Goal: Complete application form

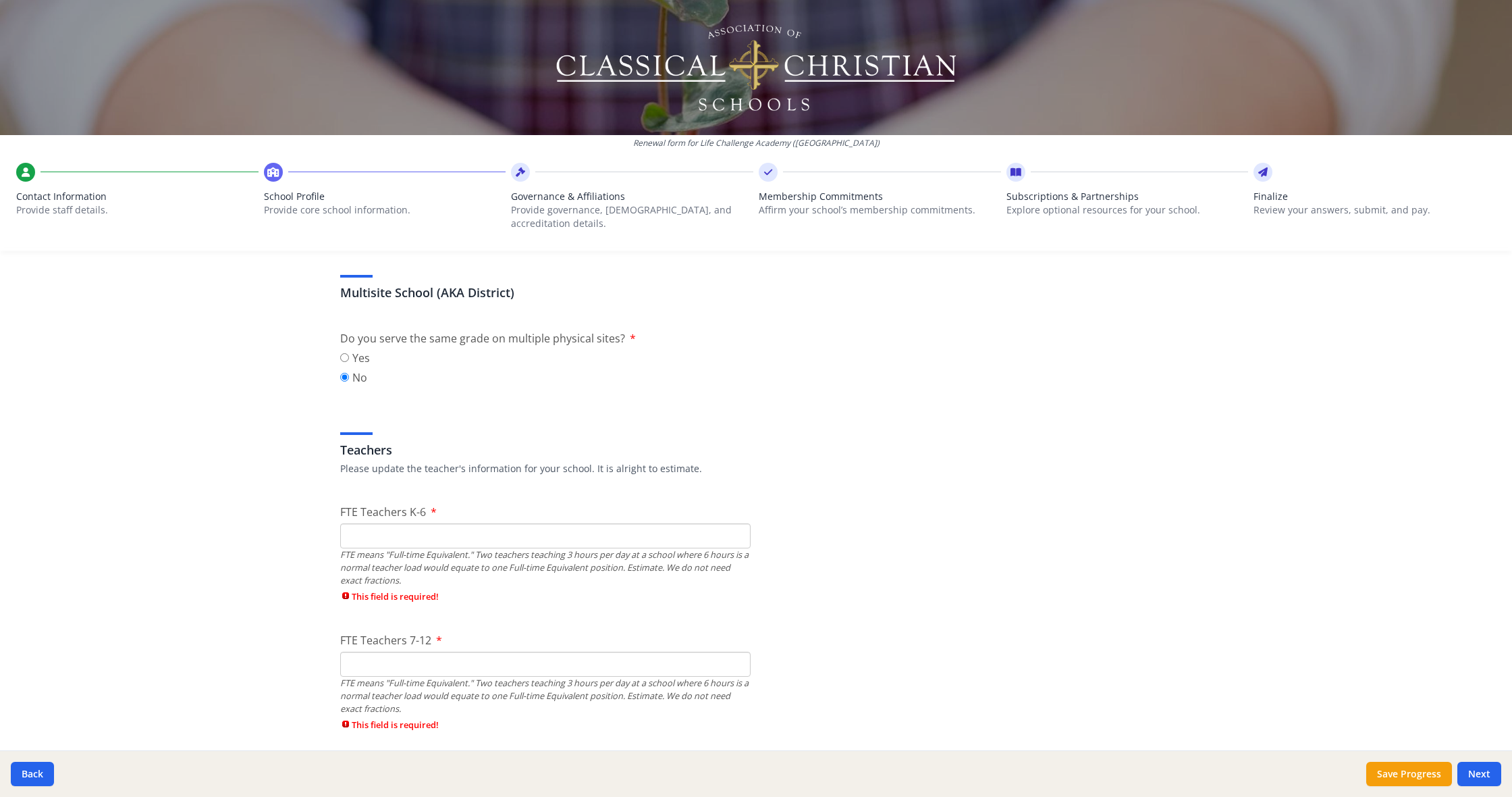
scroll to position [619, 0]
click at [707, 524] on input "FTE Teachers K-6" at bounding box center [545, 532] width 410 height 25
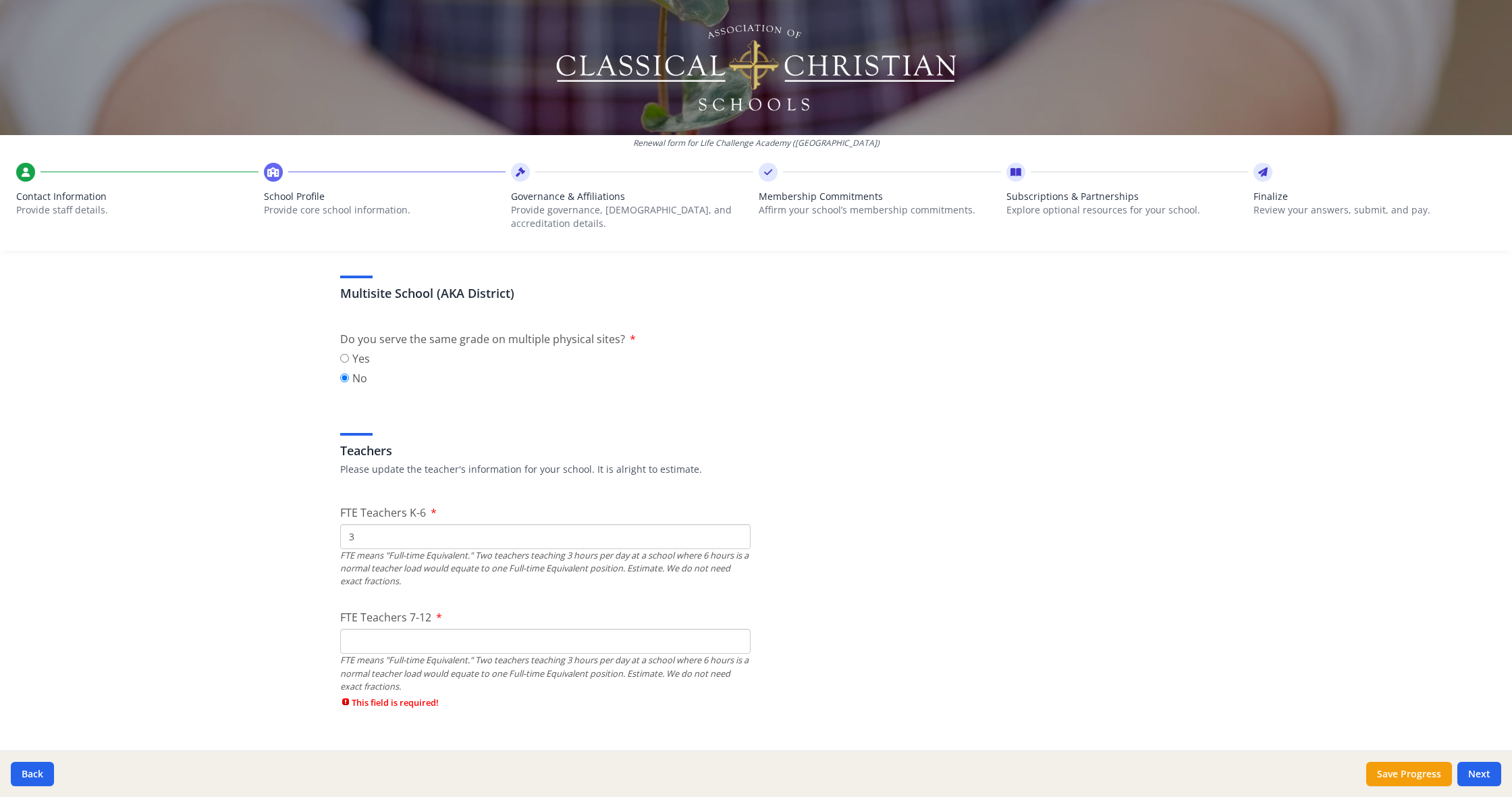
type input "3"
click at [716, 554] on div "FTE means "Full-time Equivalent." Two teachers teaching 3 hours per day at a sc…" at bounding box center [545, 568] width 410 height 39
click at [504, 623] on input "FTE Teachers 7-12" at bounding box center [545, 635] width 410 height 25
click at [514, 521] on input "3" at bounding box center [545, 530] width 410 height 25
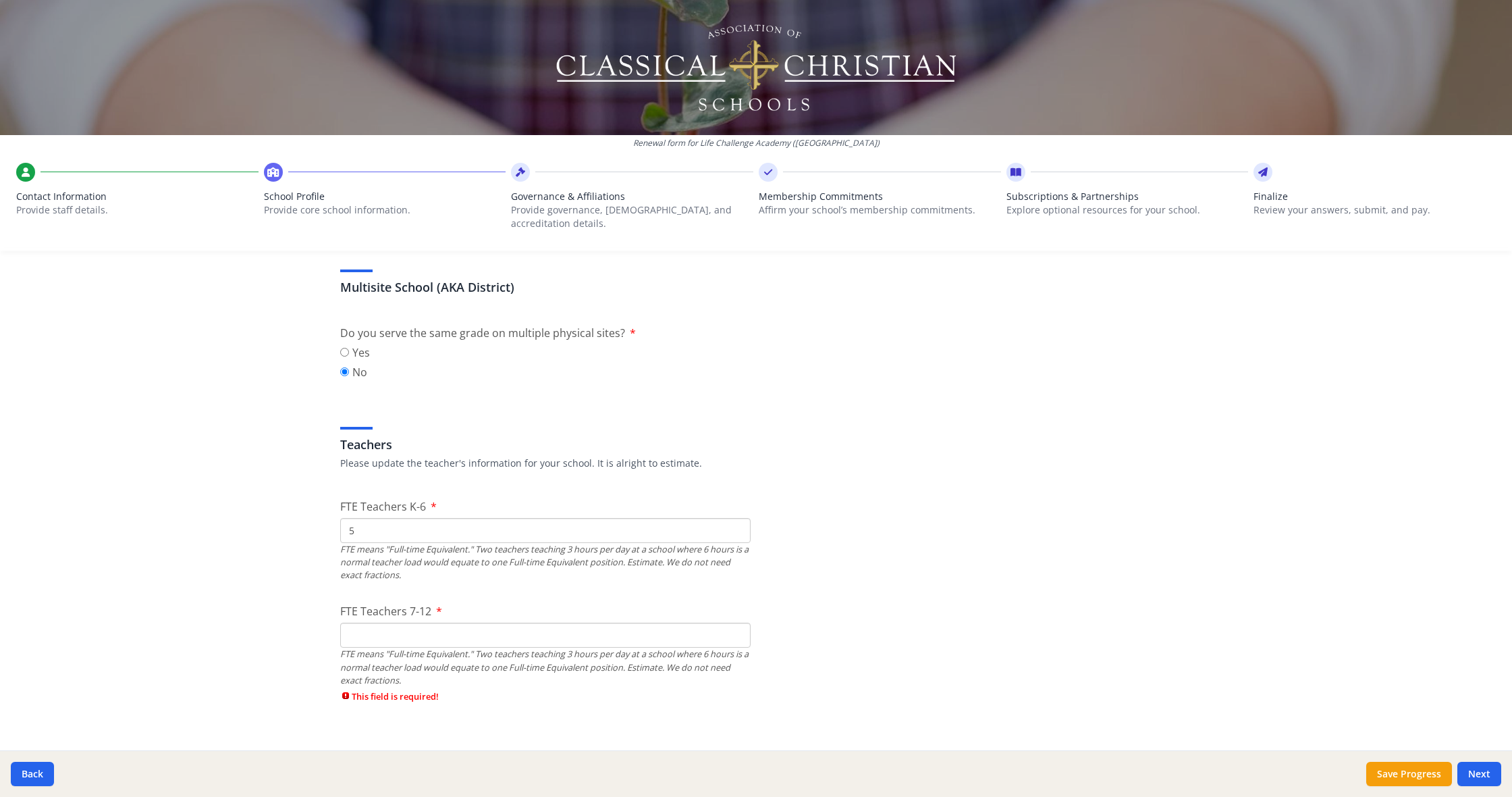
type input "5"
click at [461, 628] on input "FTE Teachers 7-12" at bounding box center [545, 635] width 410 height 25
type input "3"
click at [400, 521] on input "5" at bounding box center [545, 530] width 410 height 25
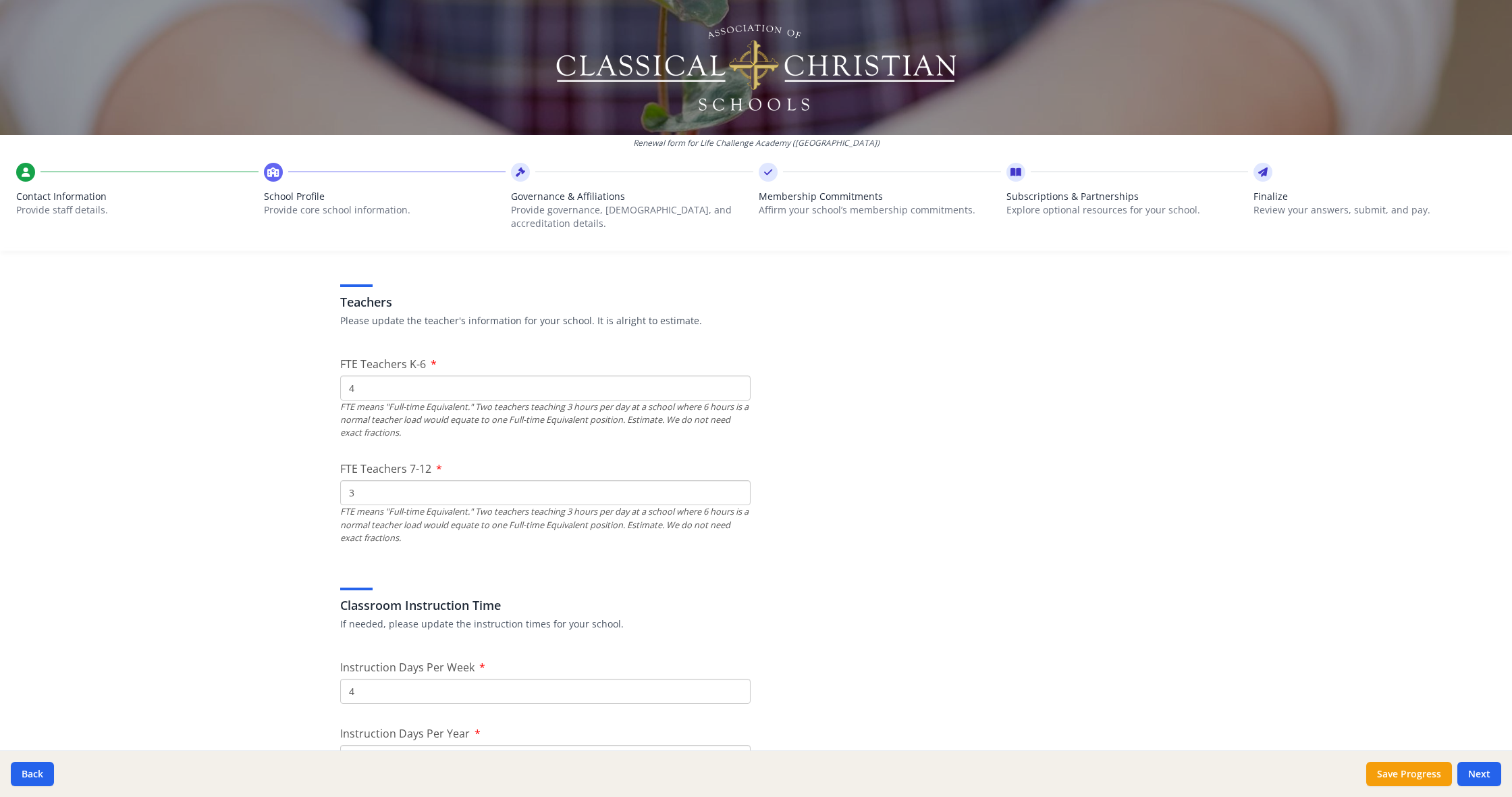
scroll to position [763, 0]
type input "4"
click at [398, 489] on input "3" at bounding box center [545, 494] width 410 height 25
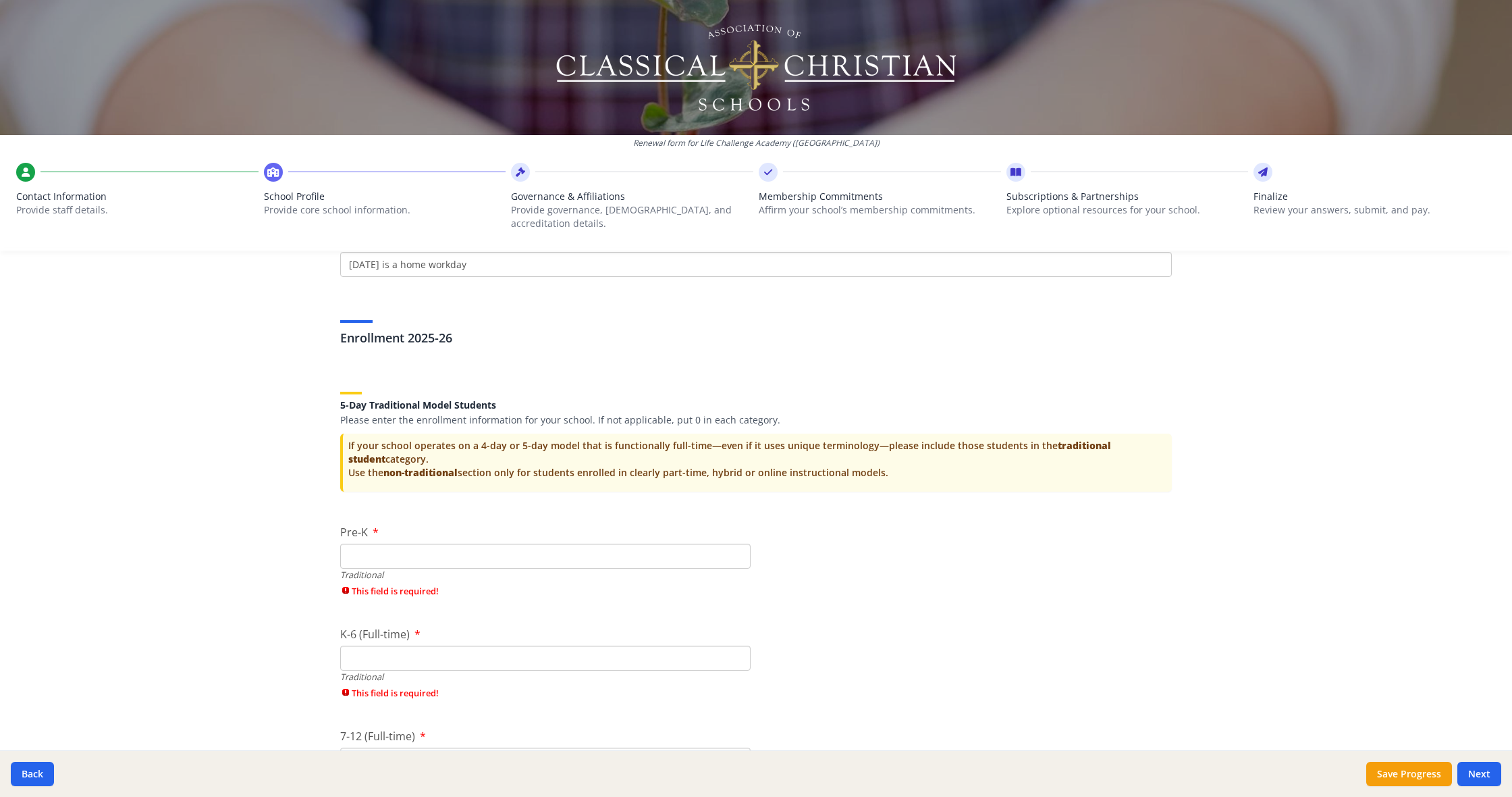
scroll to position [2639, 0]
type input "4"
click at [740, 542] on input "1" at bounding box center [545, 554] width 410 height 25
click at [713, 542] on input "1" at bounding box center [545, 554] width 410 height 25
click at [737, 542] on input "3" at bounding box center [545, 554] width 410 height 25
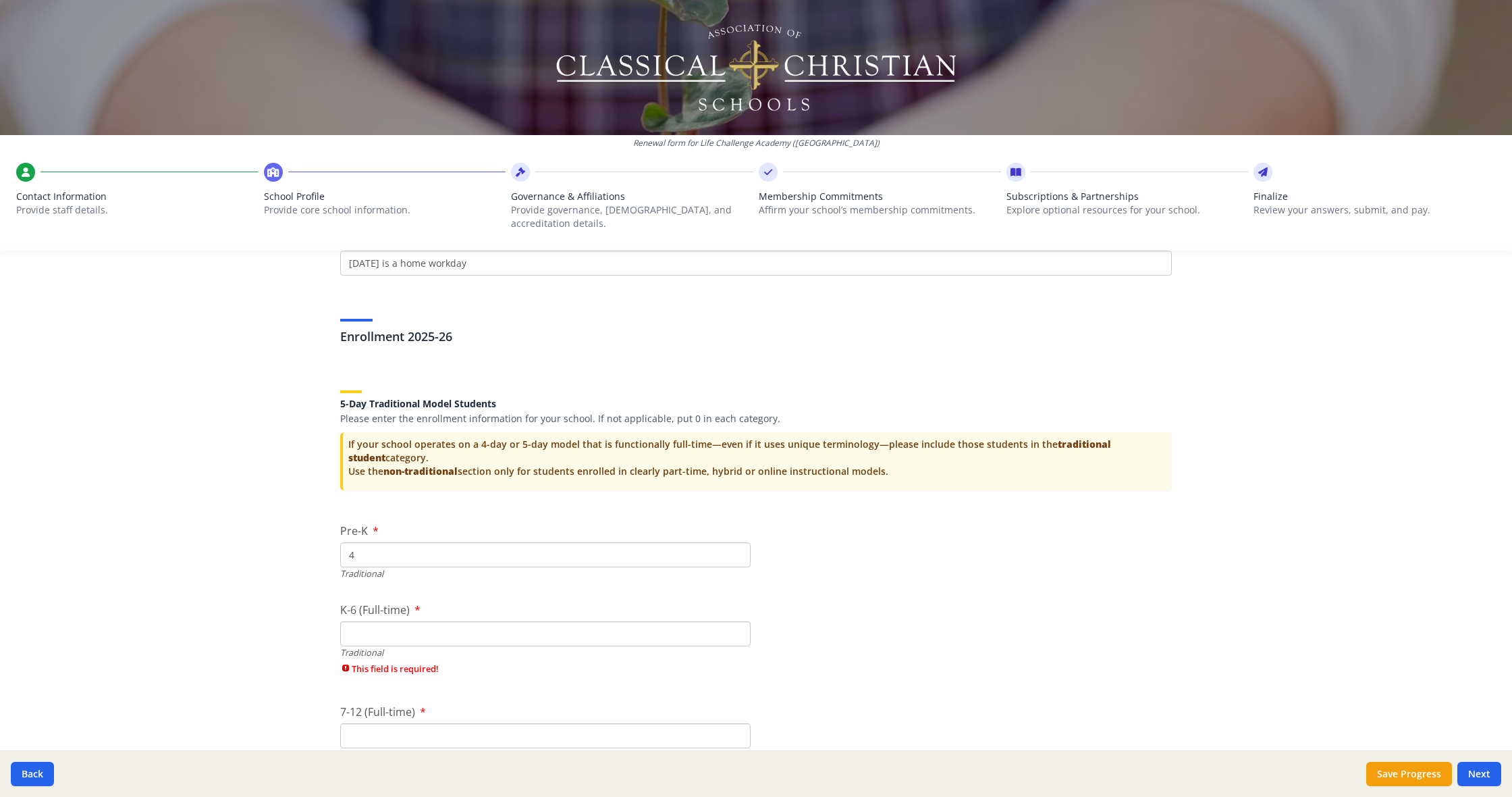
click at [737, 542] on input "4" at bounding box center [545, 554] width 410 height 25
click at [737, 542] on input "5" at bounding box center [545, 554] width 410 height 25
click at [737, 542] on input "6" at bounding box center [545, 554] width 410 height 25
click at [736, 542] on input "5" at bounding box center [545, 554] width 410 height 25
click at [736, 542] on input "4" at bounding box center [545, 554] width 410 height 25
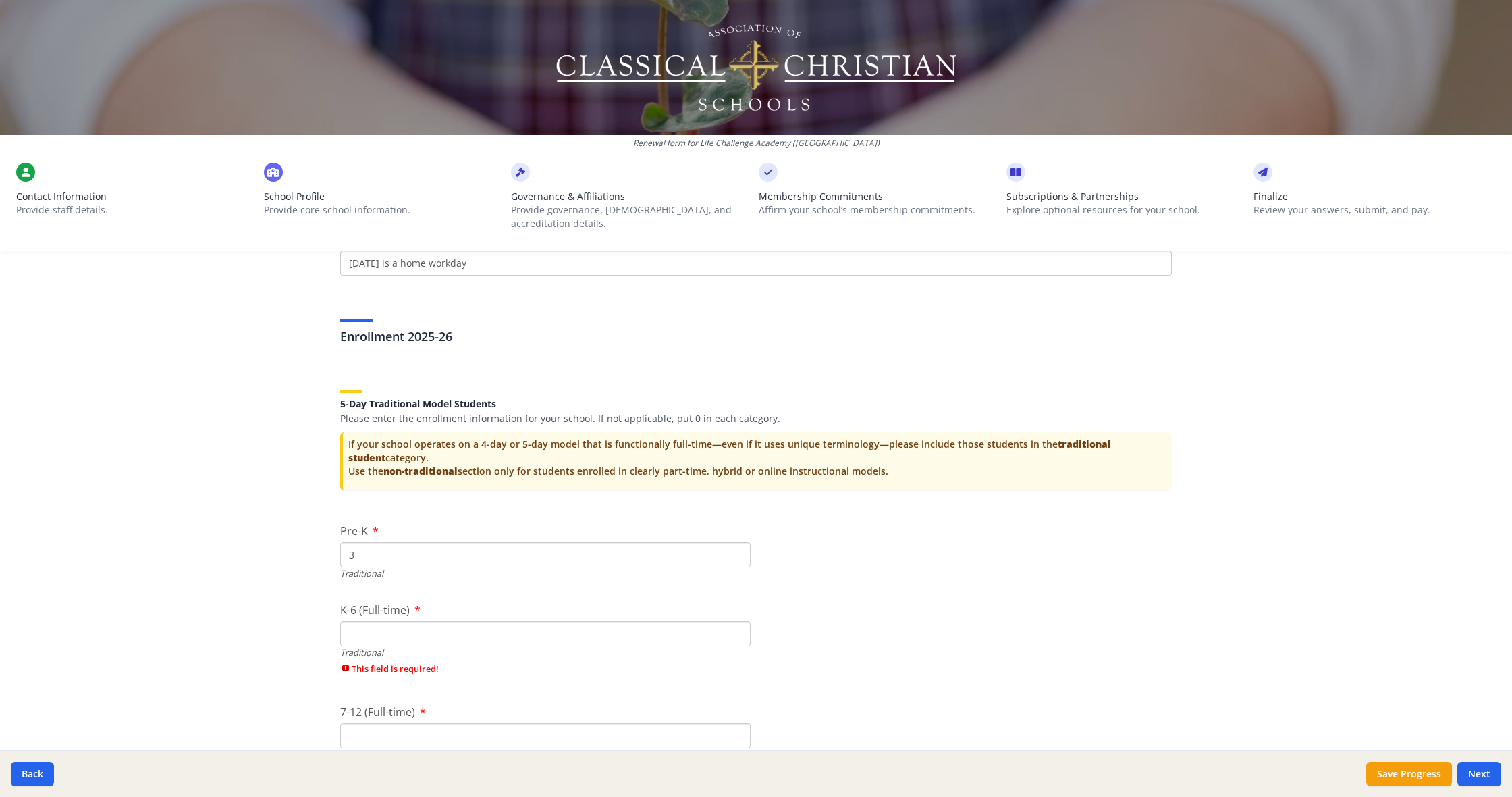
click at [736, 542] on input "3" at bounding box center [545, 554] width 410 height 25
click at [736, 542] on input "2" at bounding box center [545, 554] width 410 height 25
click at [736, 542] on input "1" at bounding box center [545, 554] width 410 height 25
type input "0"
click at [736, 542] on input "0" at bounding box center [545, 554] width 410 height 25
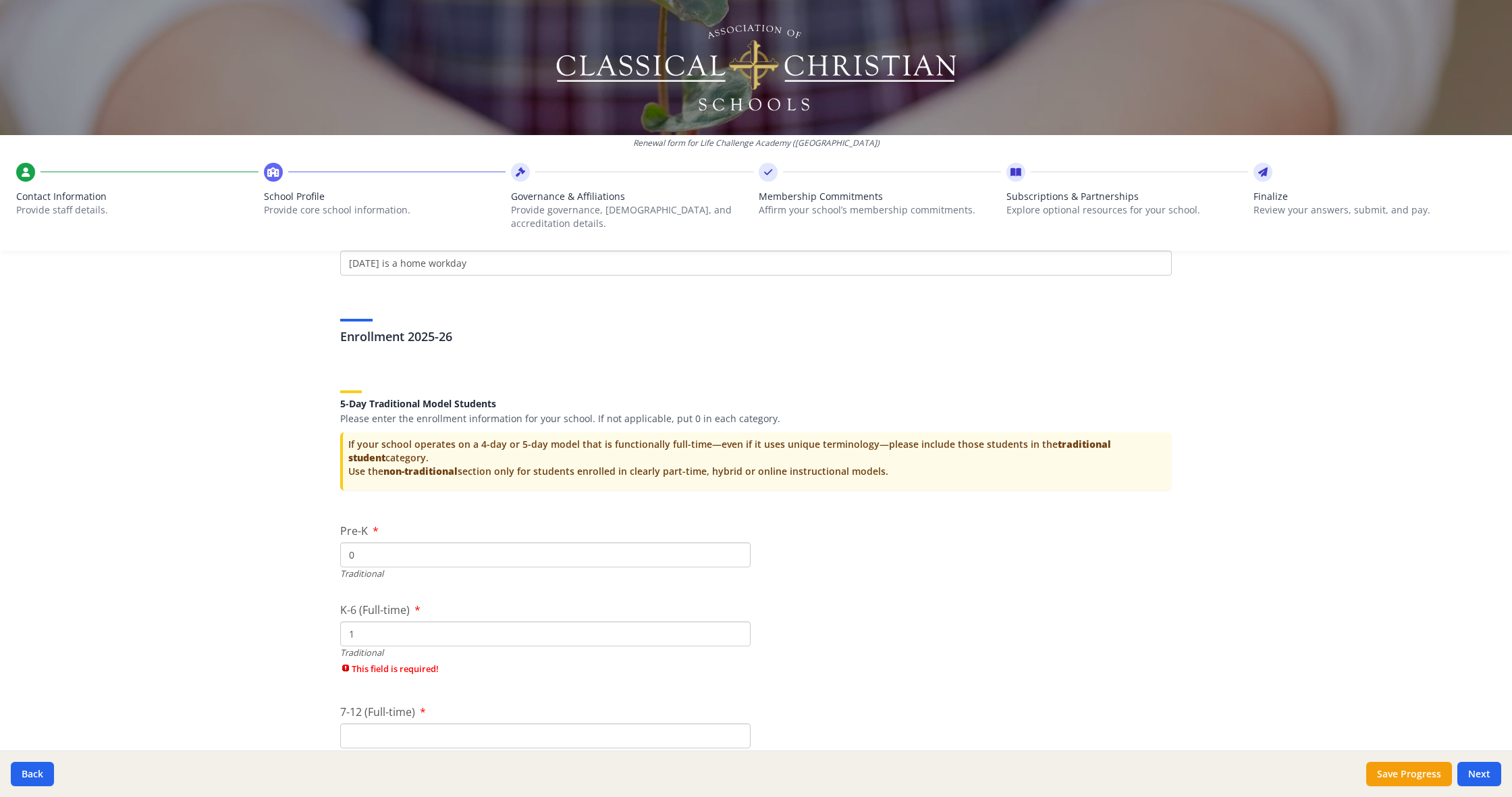
click at [734, 621] on input "1" at bounding box center [545, 633] width 410 height 25
click at [737, 621] on input "2" at bounding box center [545, 633] width 410 height 25
click at [737, 621] on input "3" at bounding box center [545, 633] width 410 height 25
click at [737, 621] on input "4" at bounding box center [545, 633] width 410 height 25
click at [737, 621] on input "5" at bounding box center [545, 633] width 410 height 25
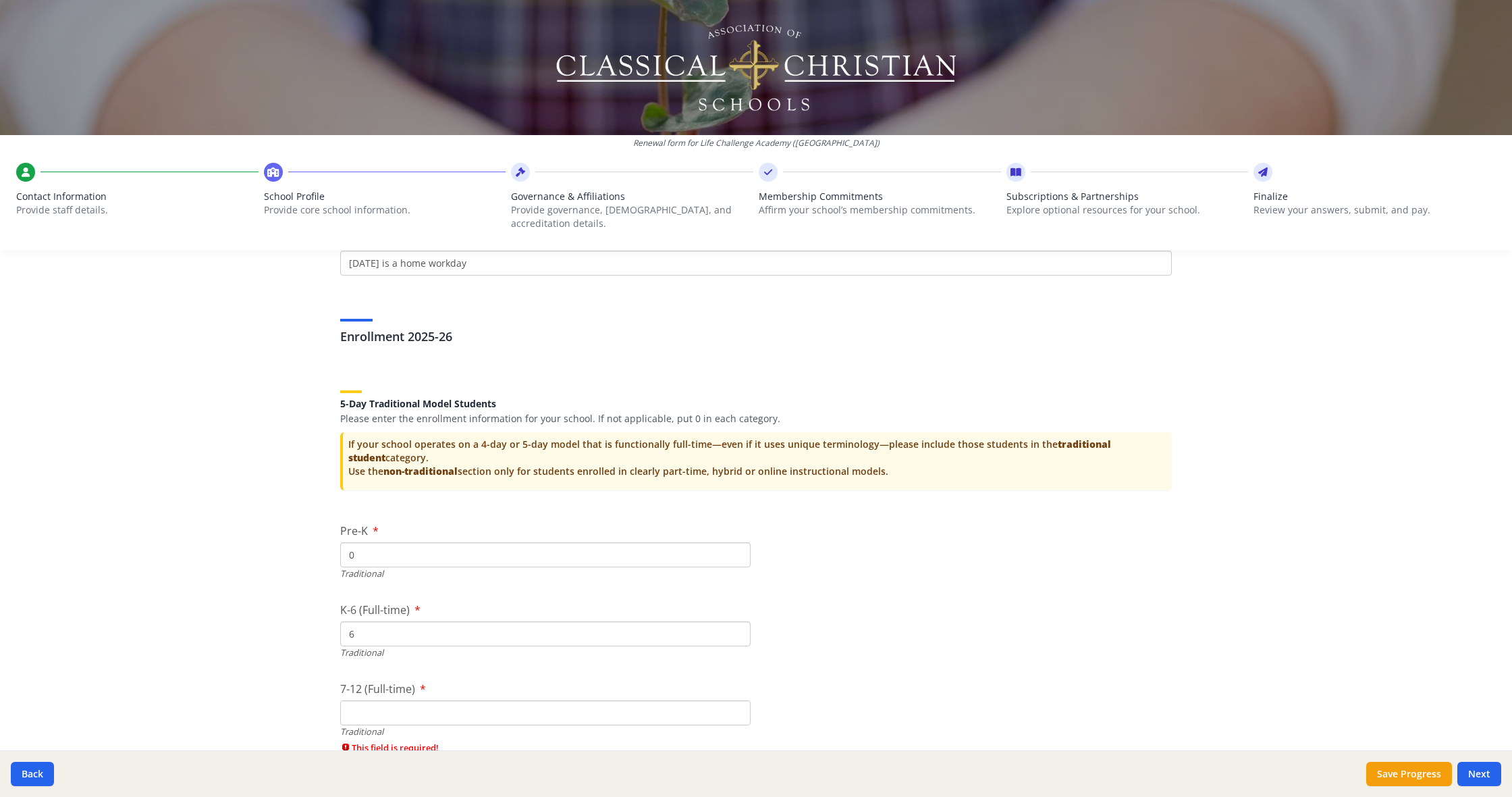
click at [737, 621] on input "6" at bounding box center [545, 633] width 410 height 25
click at [737, 621] on input "7" at bounding box center [545, 633] width 410 height 25
click at [737, 621] on input "8" at bounding box center [545, 633] width 410 height 25
type input "9"
click at [737, 621] on input "9" at bounding box center [545, 633] width 410 height 25
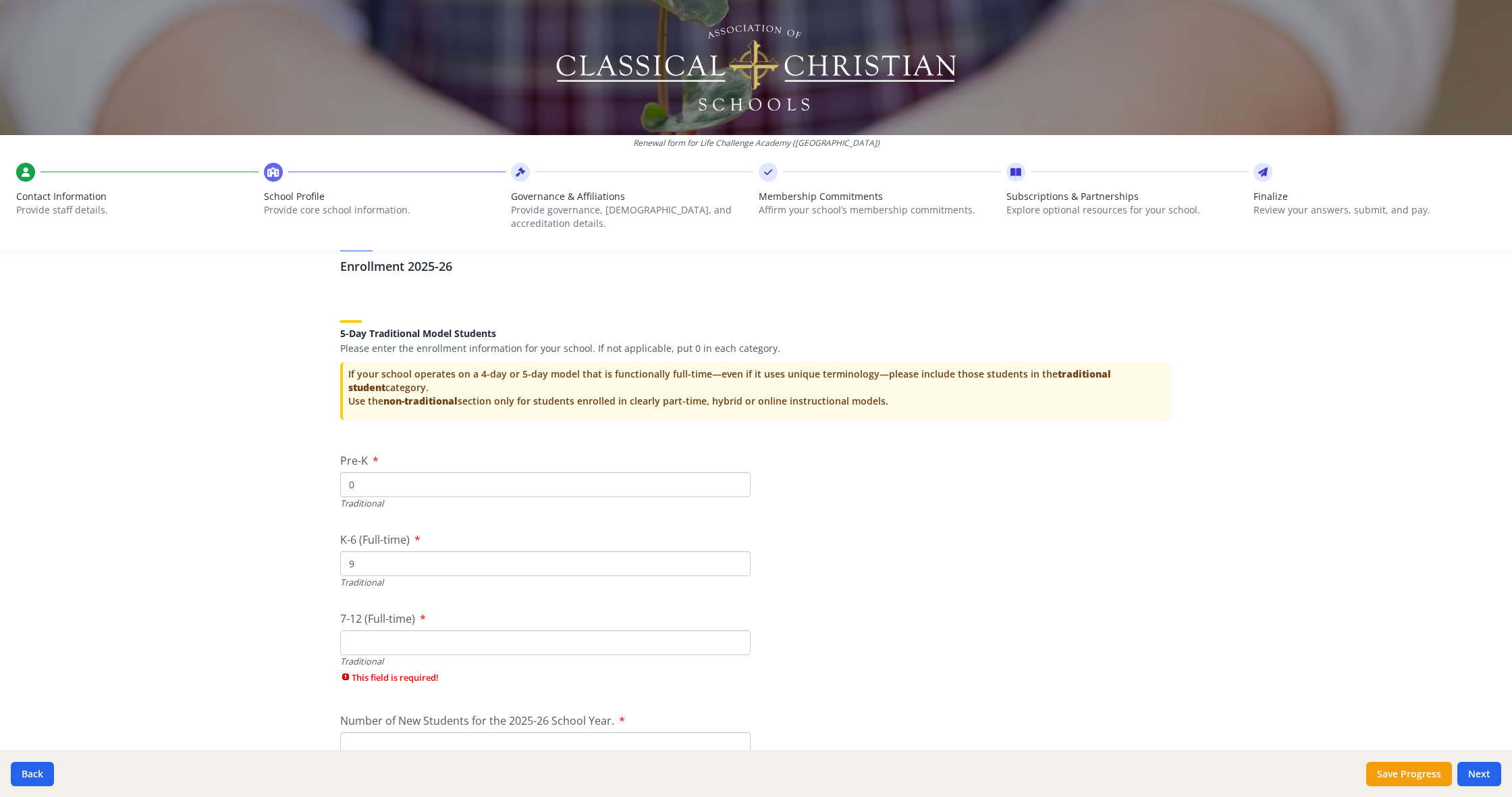
scroll to position [2711, 0]
type input "35"
click at [457, 630] on input "7-12 (Full-time)" at bounding box center [545, 641] width 410 height 25
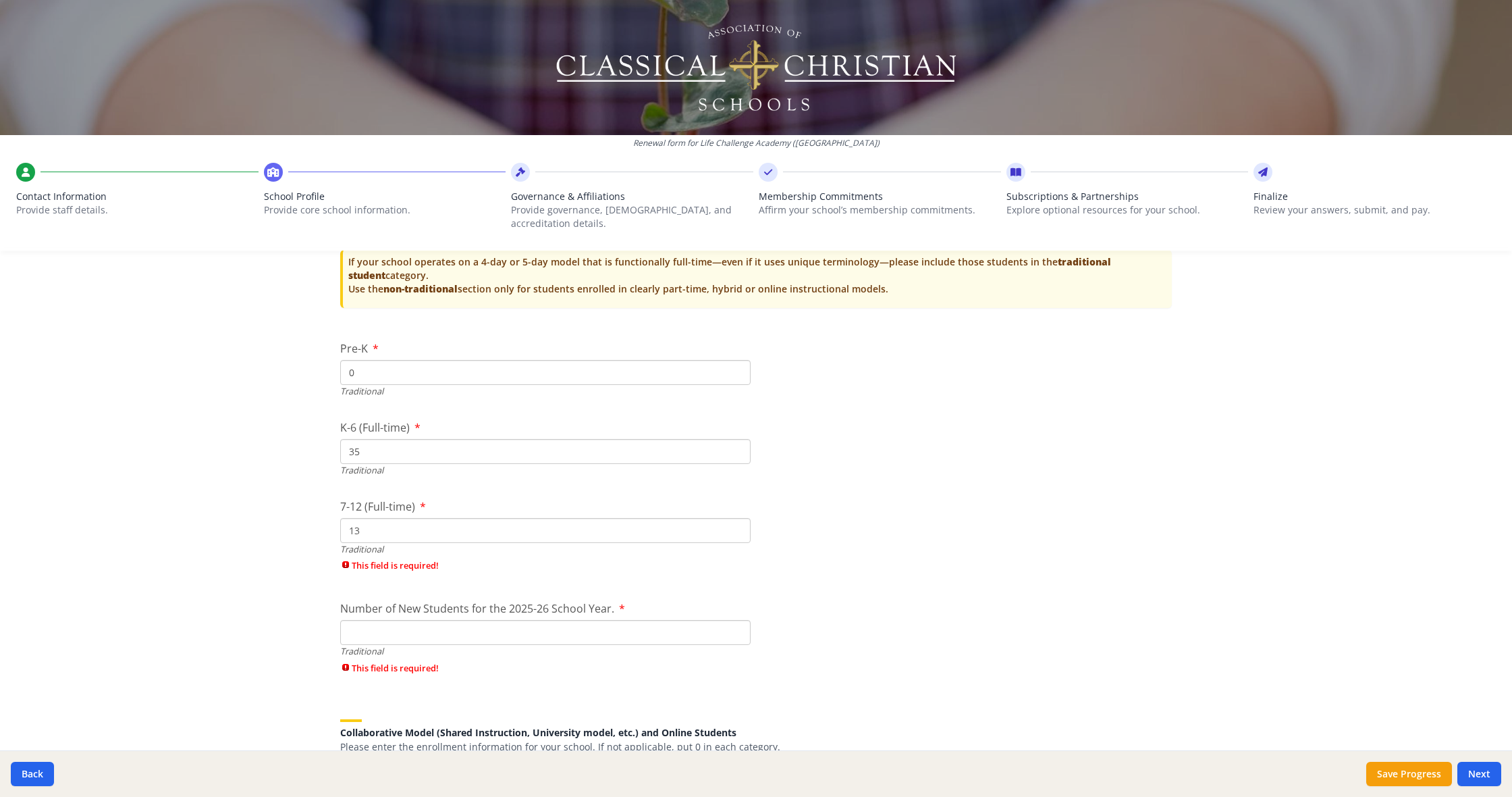
scroll to position [2824, 0]
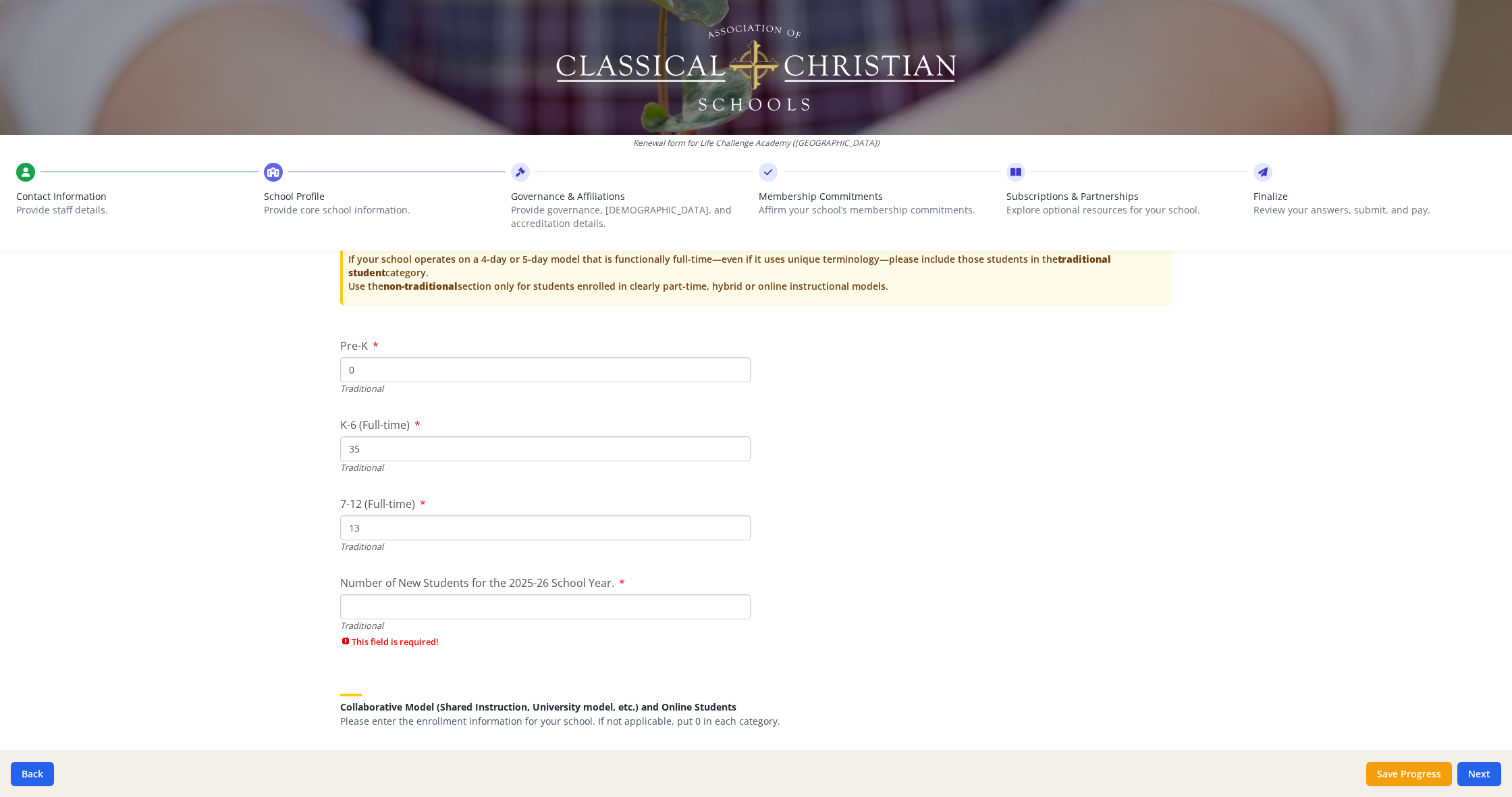
type input "13"
click at [727, 595] on input "Number of New Students for the 2025-26 School Year." at bounding box center [545, 607] width 410 height 25
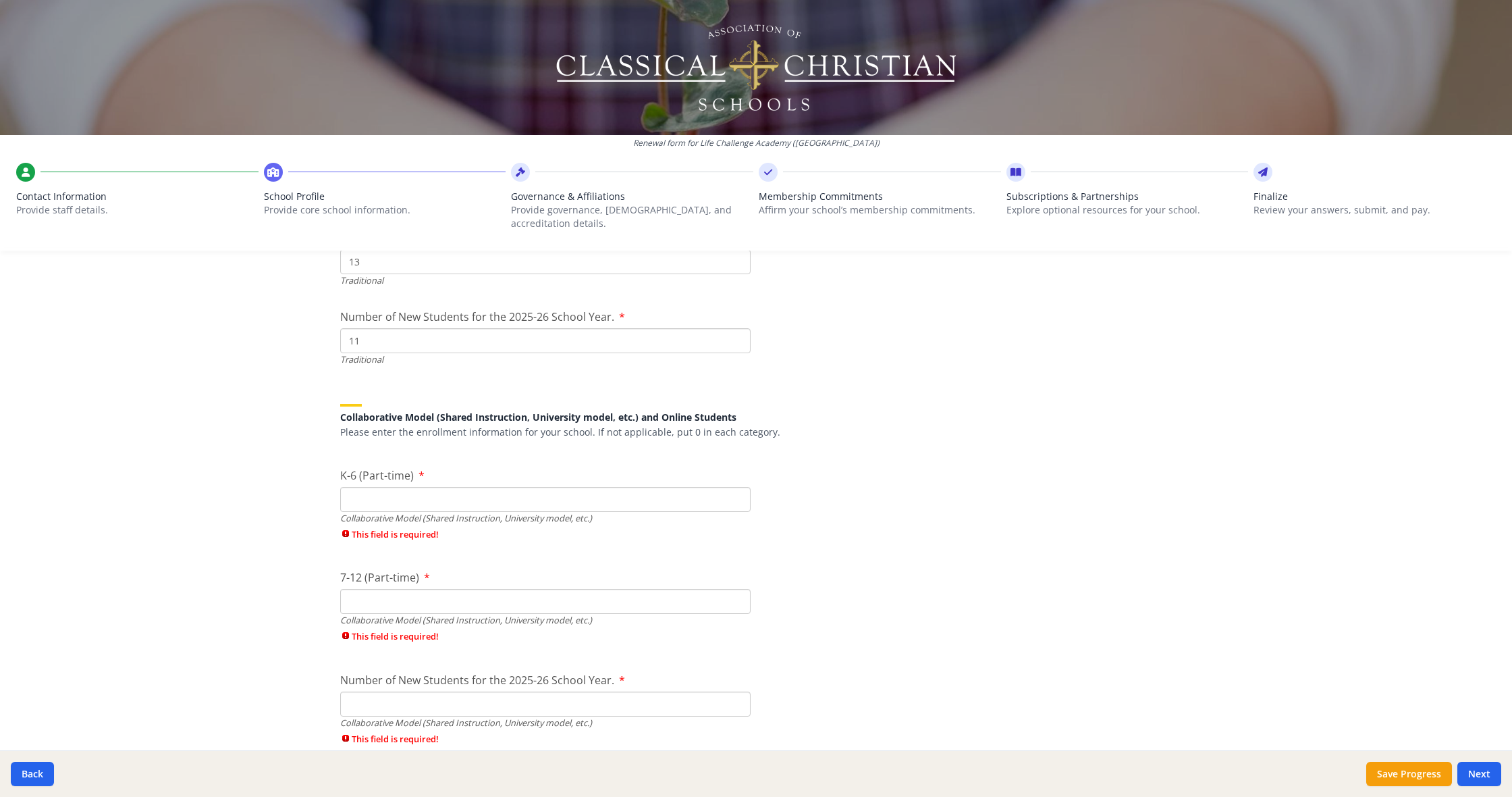
scroll to position [3092, 0]
type input "11"
click at [428, 486] on input "K-6 (Part-time)" at bounding box center [545, 498] width 410 height 25
type input "0"
click at [433, 575] on div "7-12 (Part-time) Collaborative Model (Shared Instruction, University model, etc…" at bounding box center [545, 608] width 410 height 81
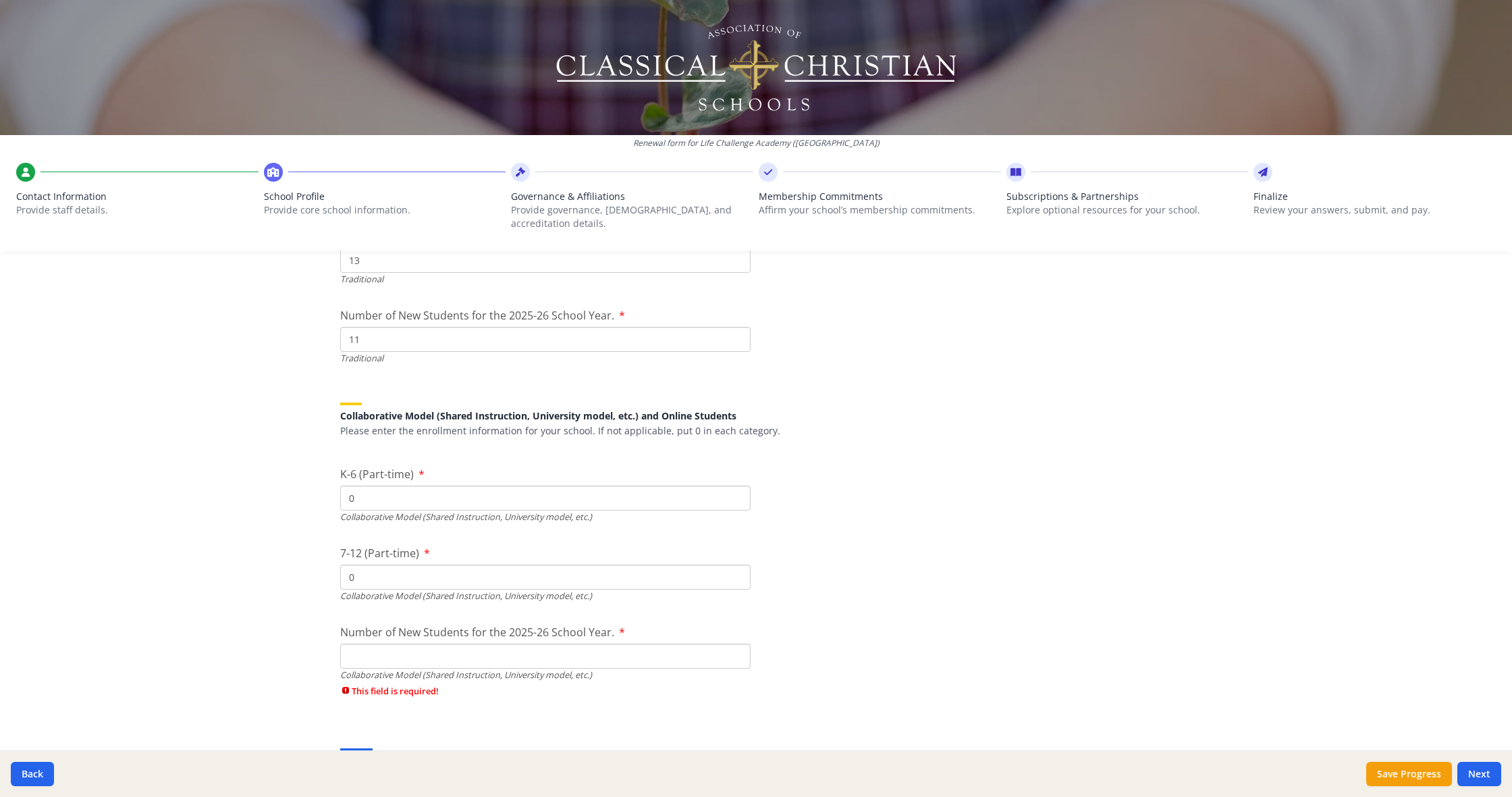
type input "0"
click at [473, 644] on input "Number of New Students for the 2025-26 School Year." at bounding box center [545, 656] width 410 height 25
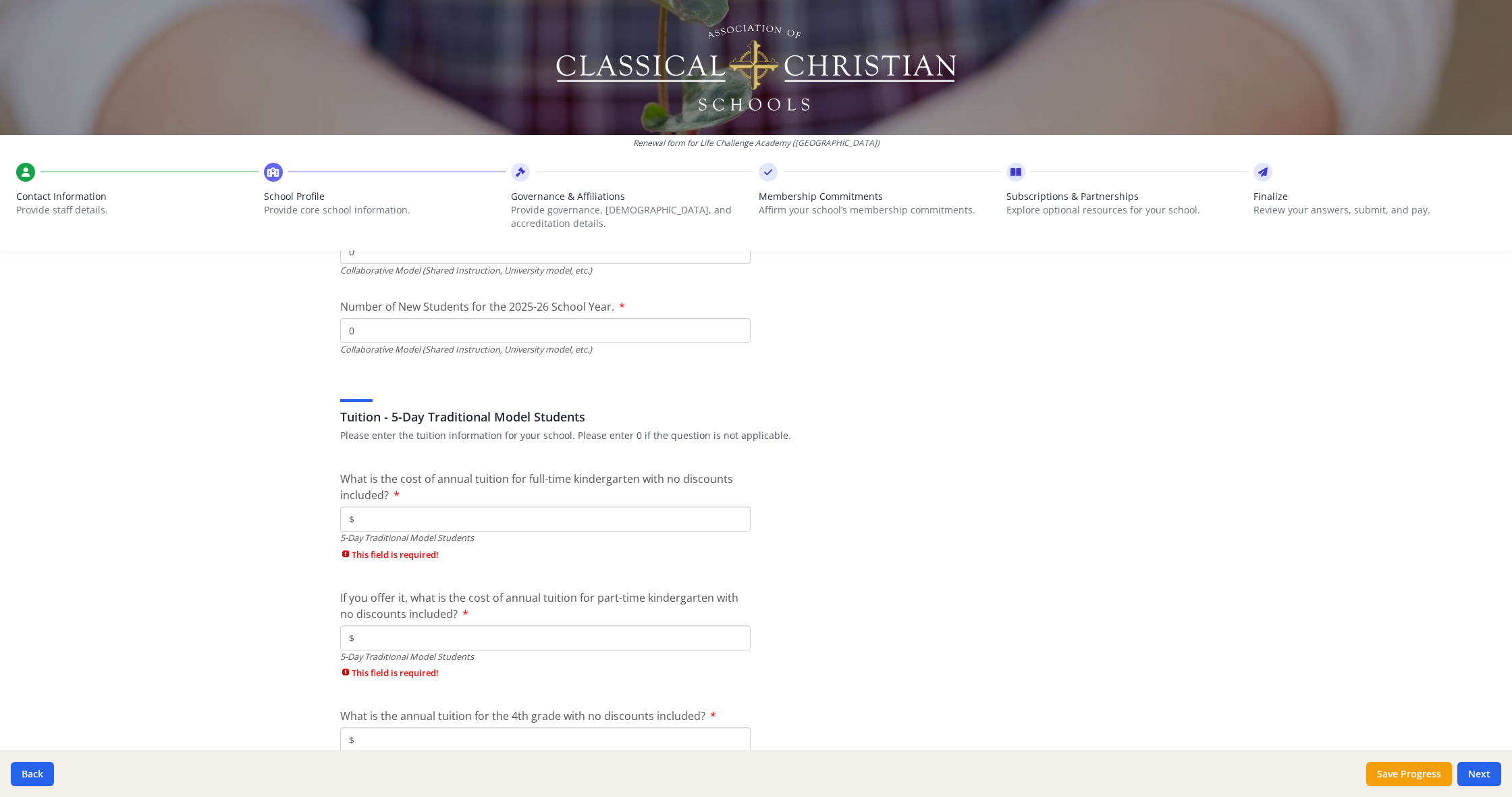
scroll to position [3419, 0]
type input "0"
click at [476, 505] on input "$" at bounding box center [545, 517] width 410 height 25
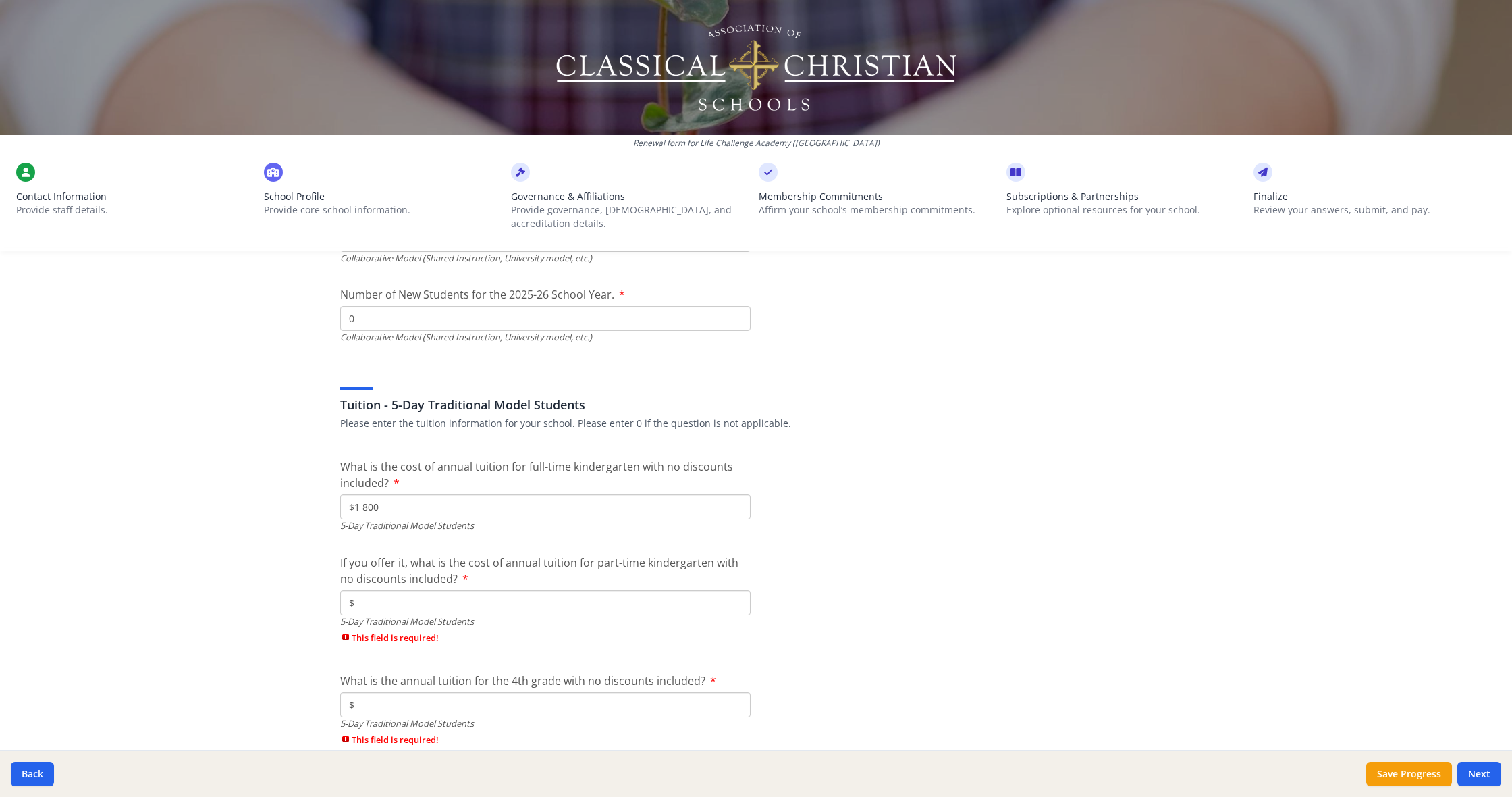
scroll to position [3431, 0]
type input "$1 800"
click at [560, 589] on input "$" at bounding box center [545, 601] width 410 height 25
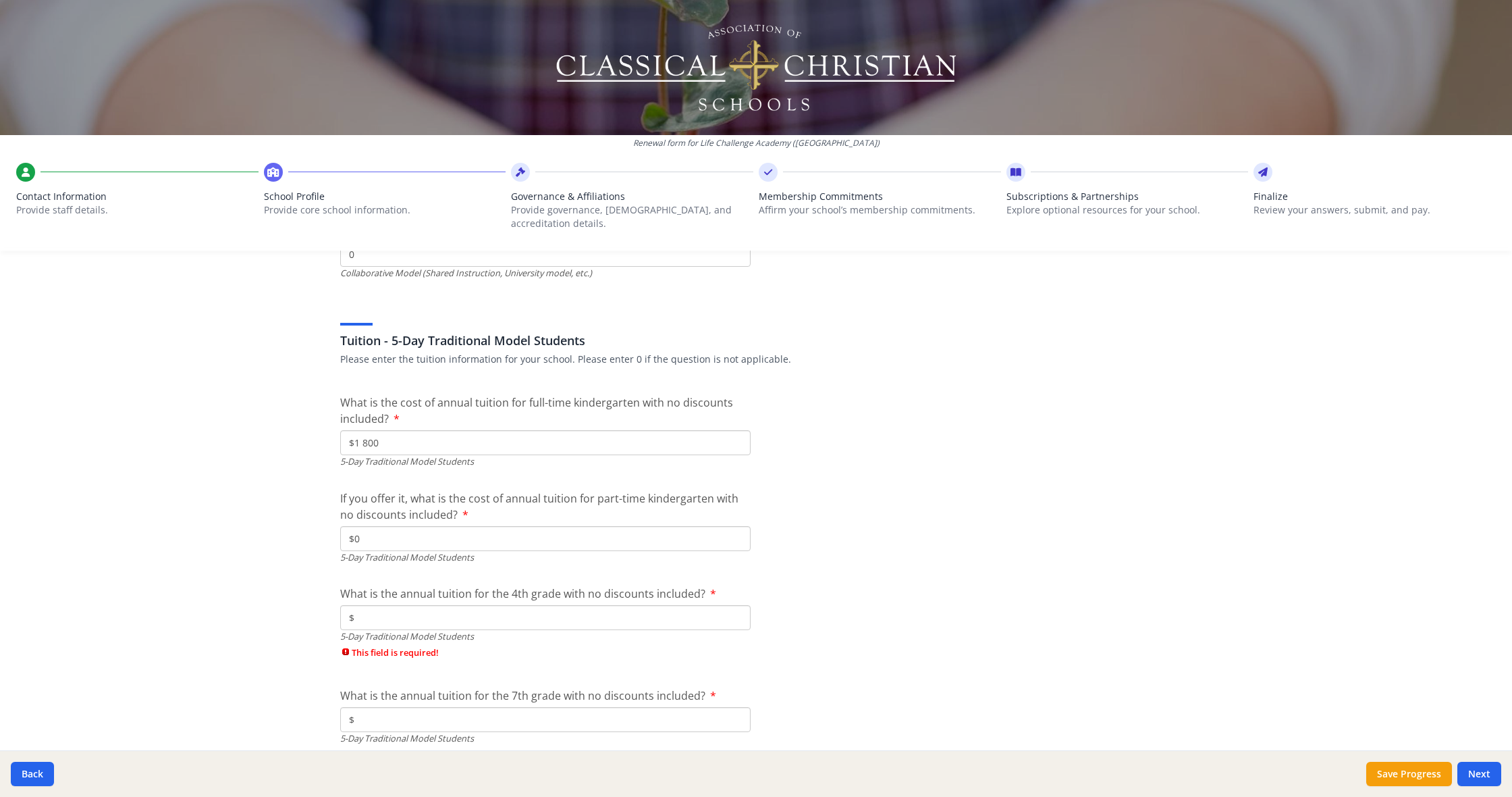
scroll to position [3503, 0]
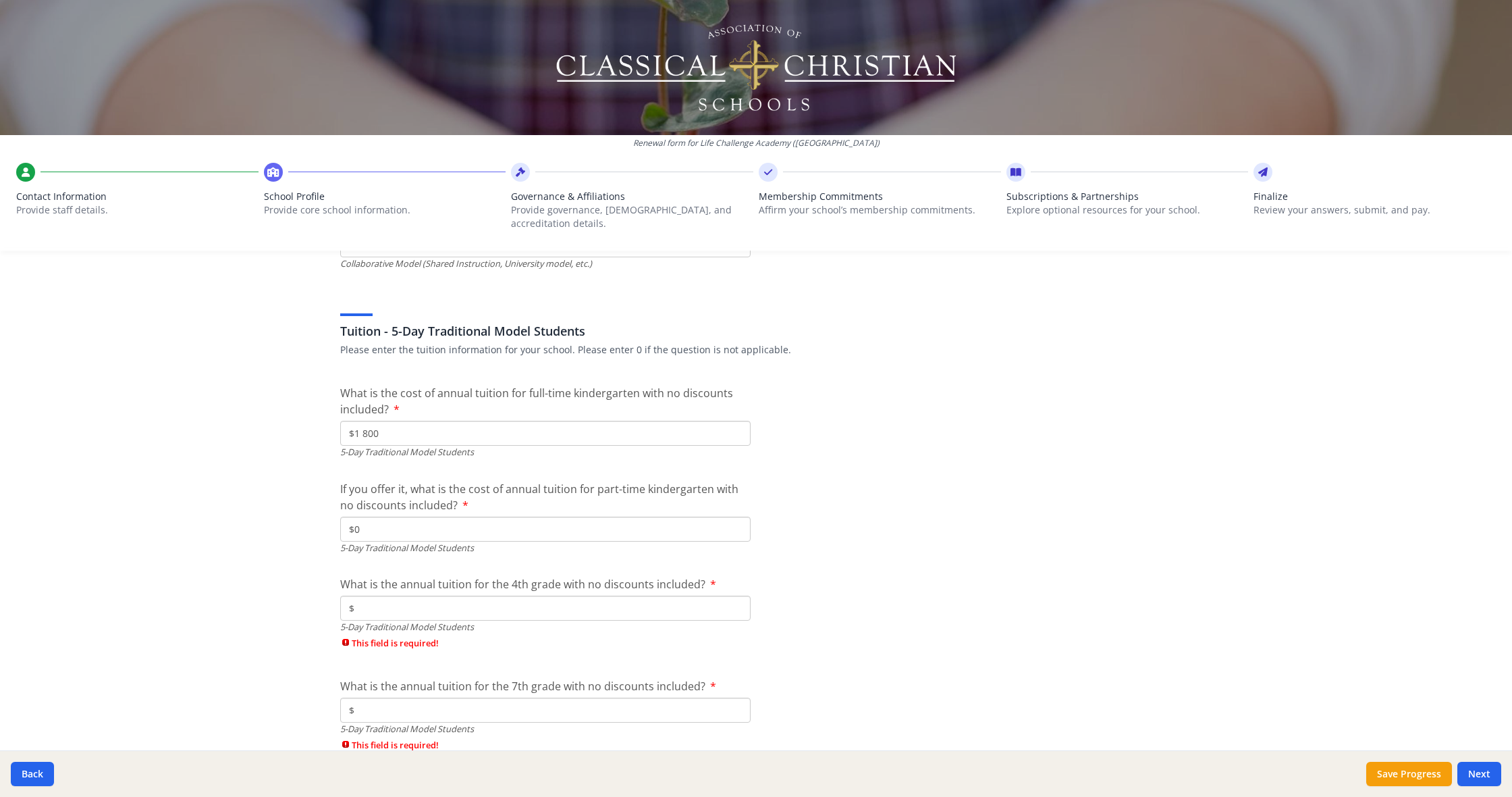
type input "$0"
click at [462, 596] on input "$" at bounding box center [545, 608] width 410 height 25
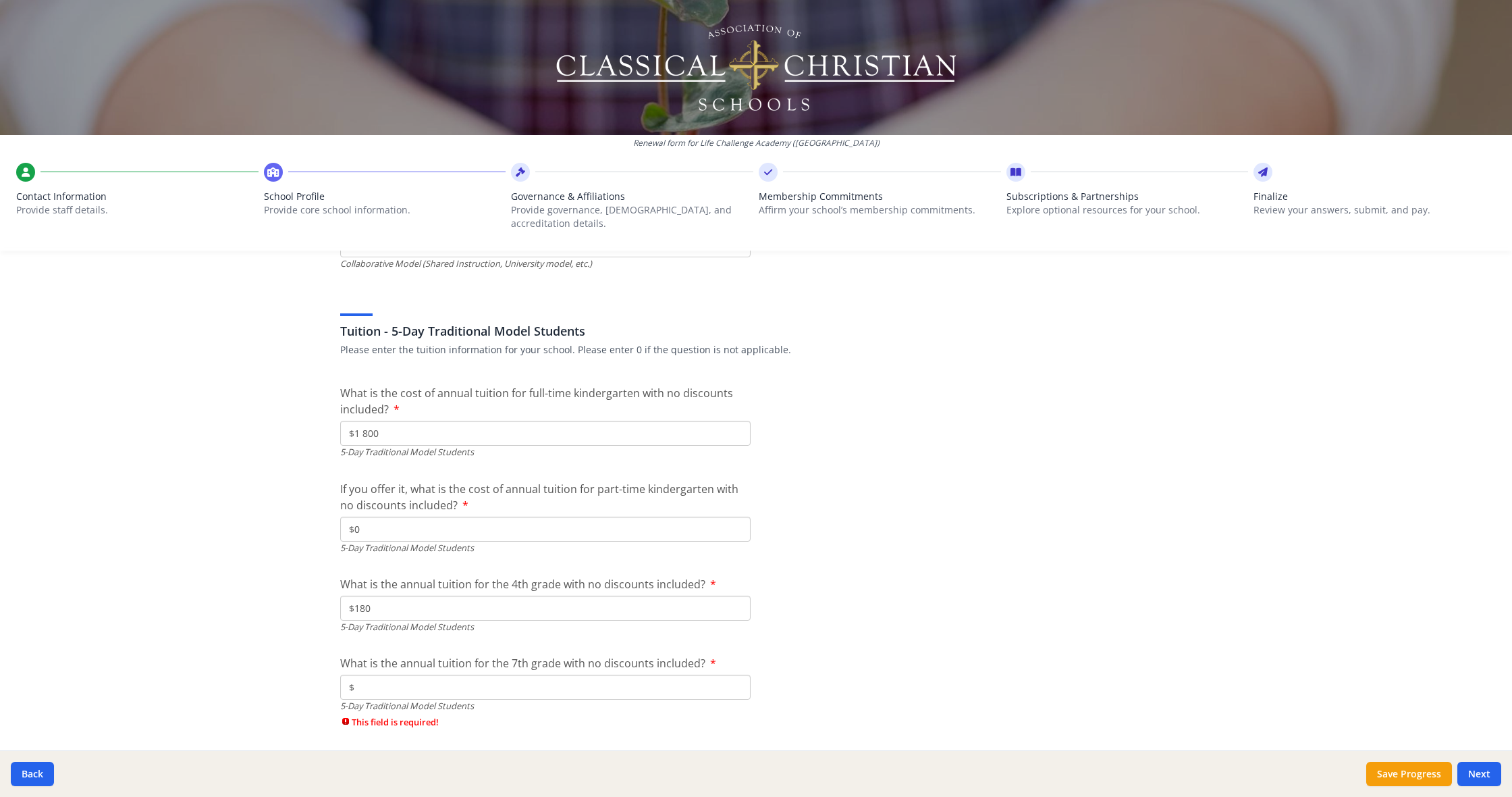
type input "$1 800"
click at [480, 674] on input "$" at bounding box center [545, 687] width 410 height 25
type input "$1 800"
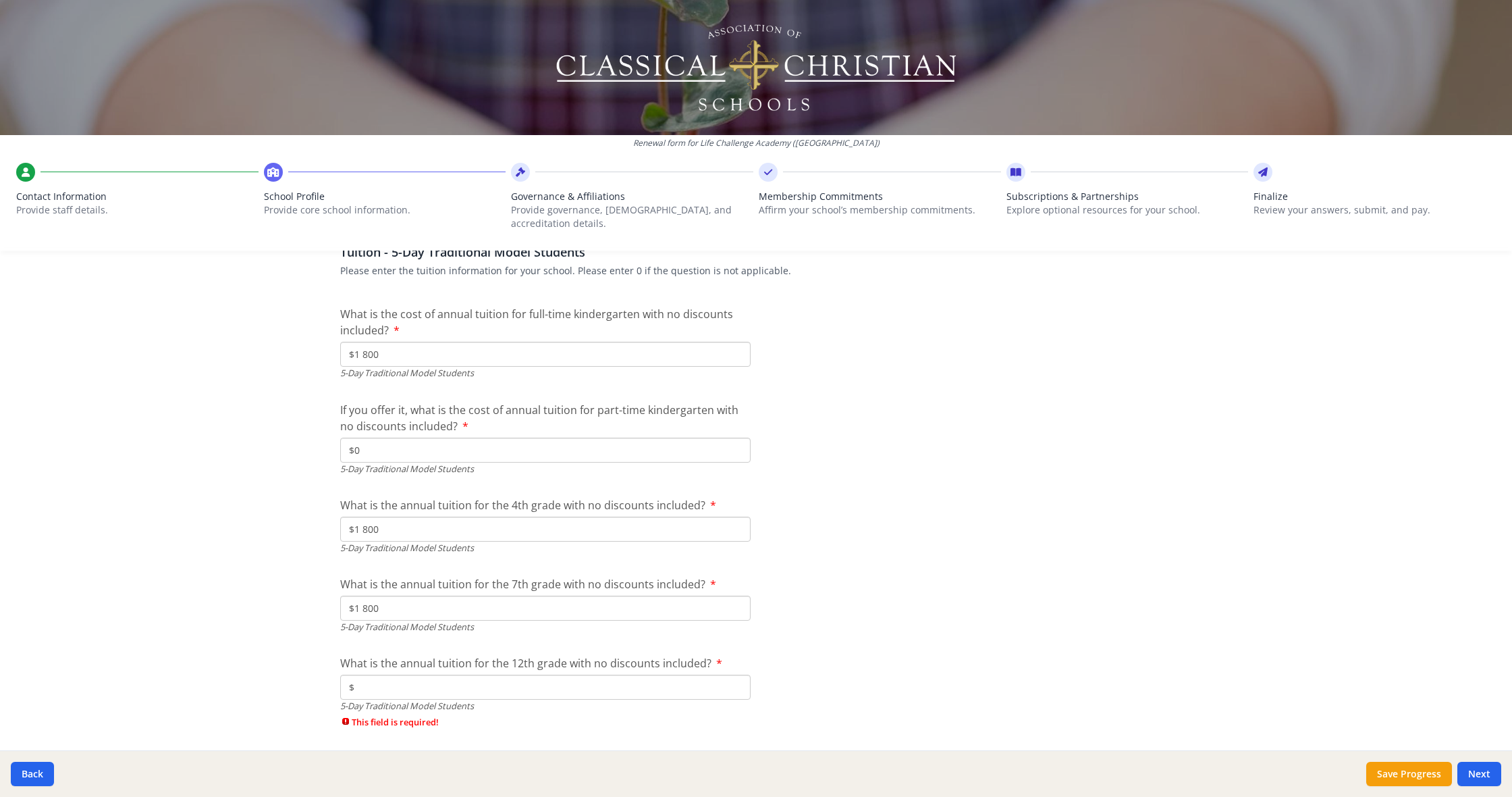
scroll to position [3585, 0]
click at [470, 671] on input "$" at bounding box center [545, 684] width 410 height 25
type input "$1 800"
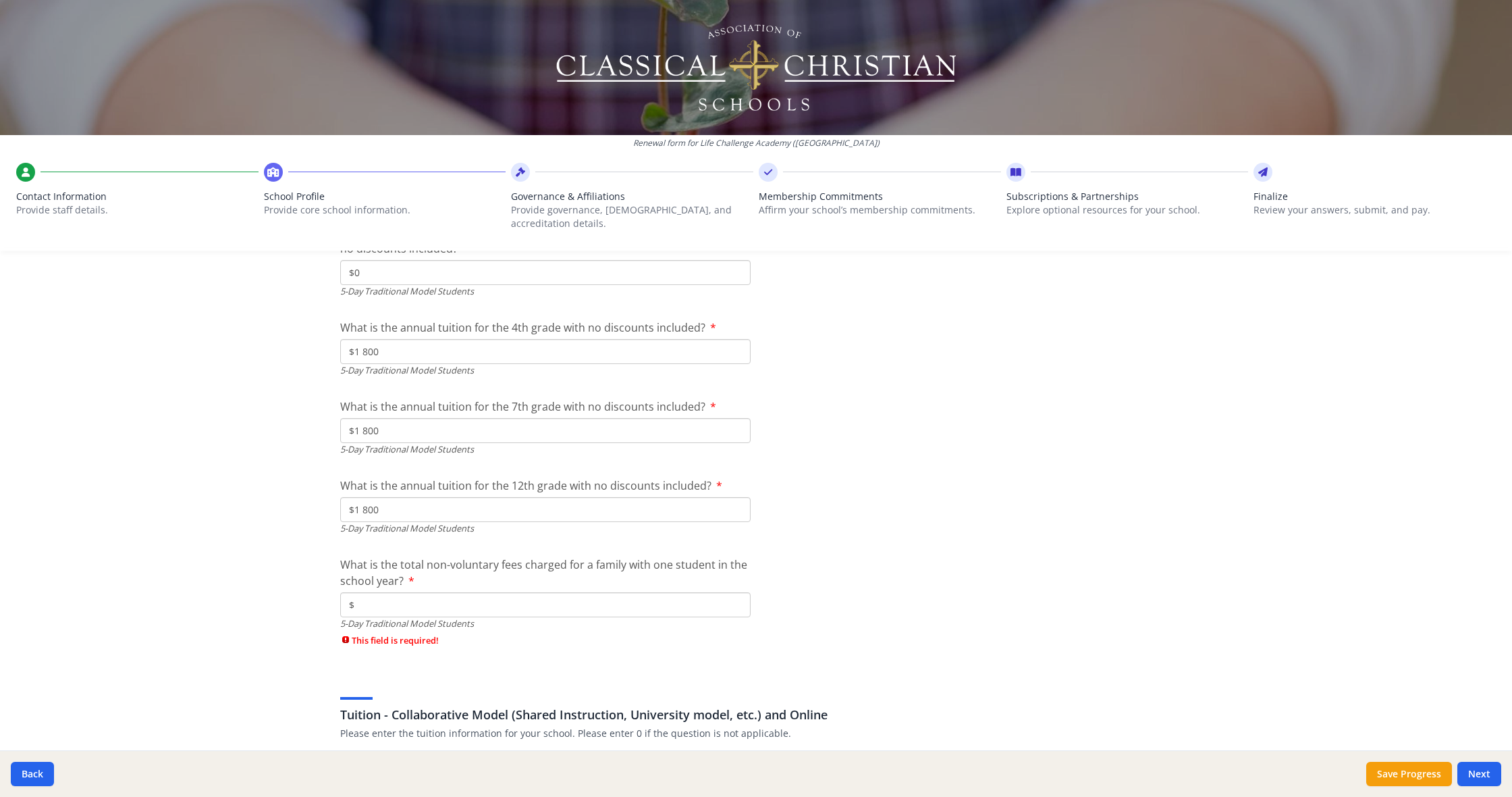
scroll to position [3760, 0]
click at [405, 591] on input "$" at bounding box center [545, 604] width 410 height 25
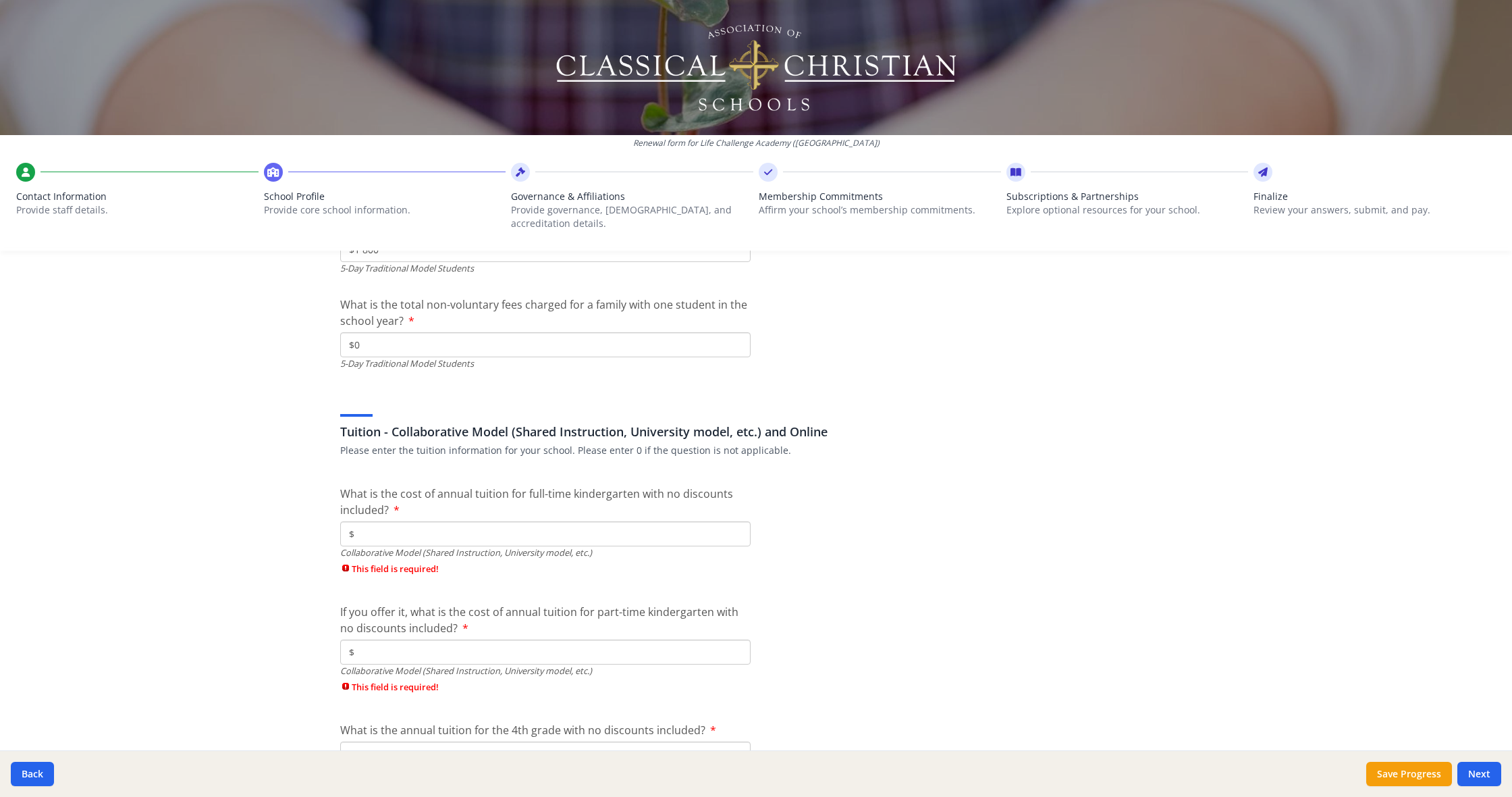
scroll to position [4021, 0]
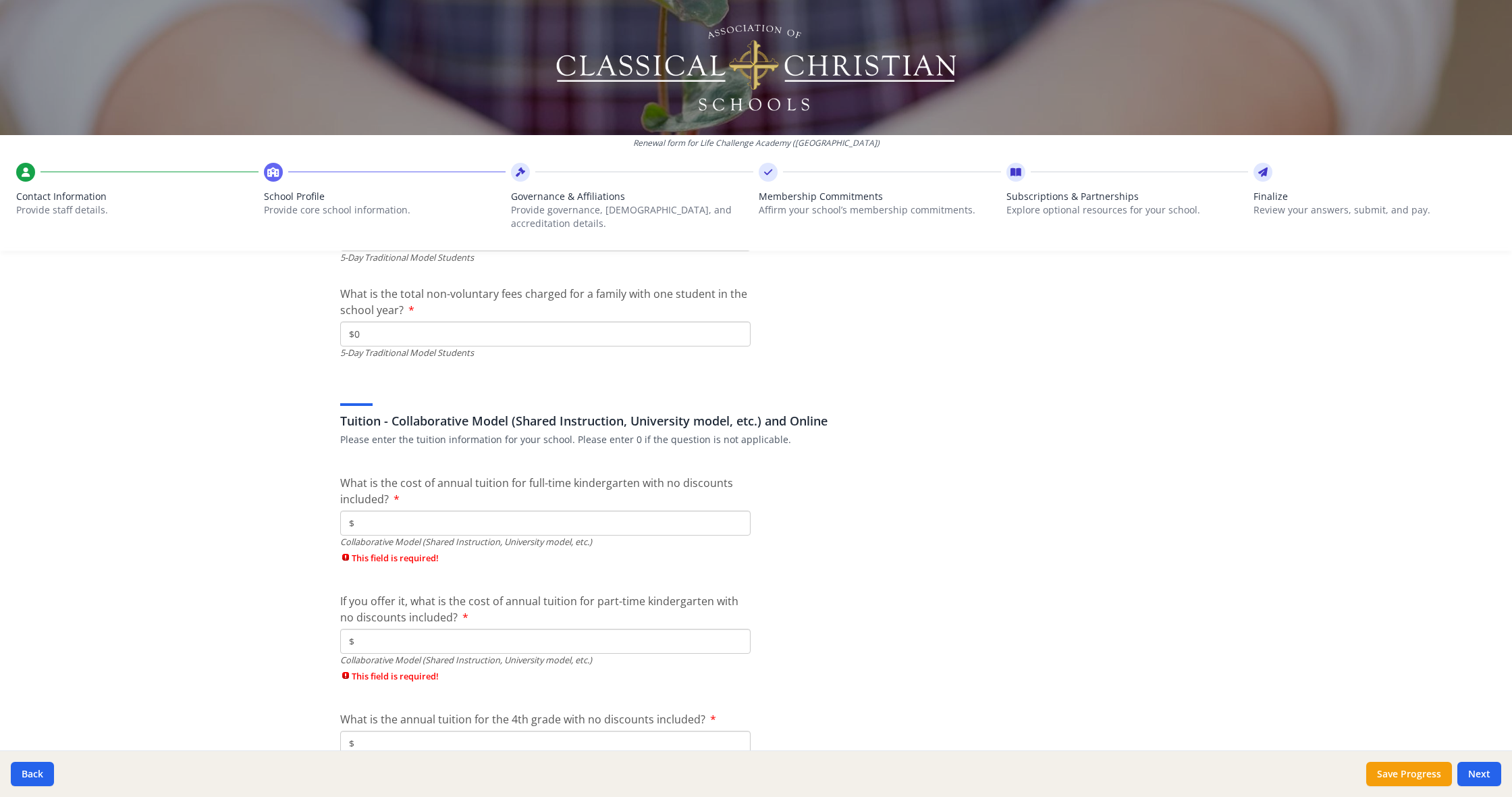
type input "$0"
click at [477, 480] on label "What is the cost of annual tuition for full-time kindergarten with no discounts…" at bounding box center [545, 491] width 410 height 33
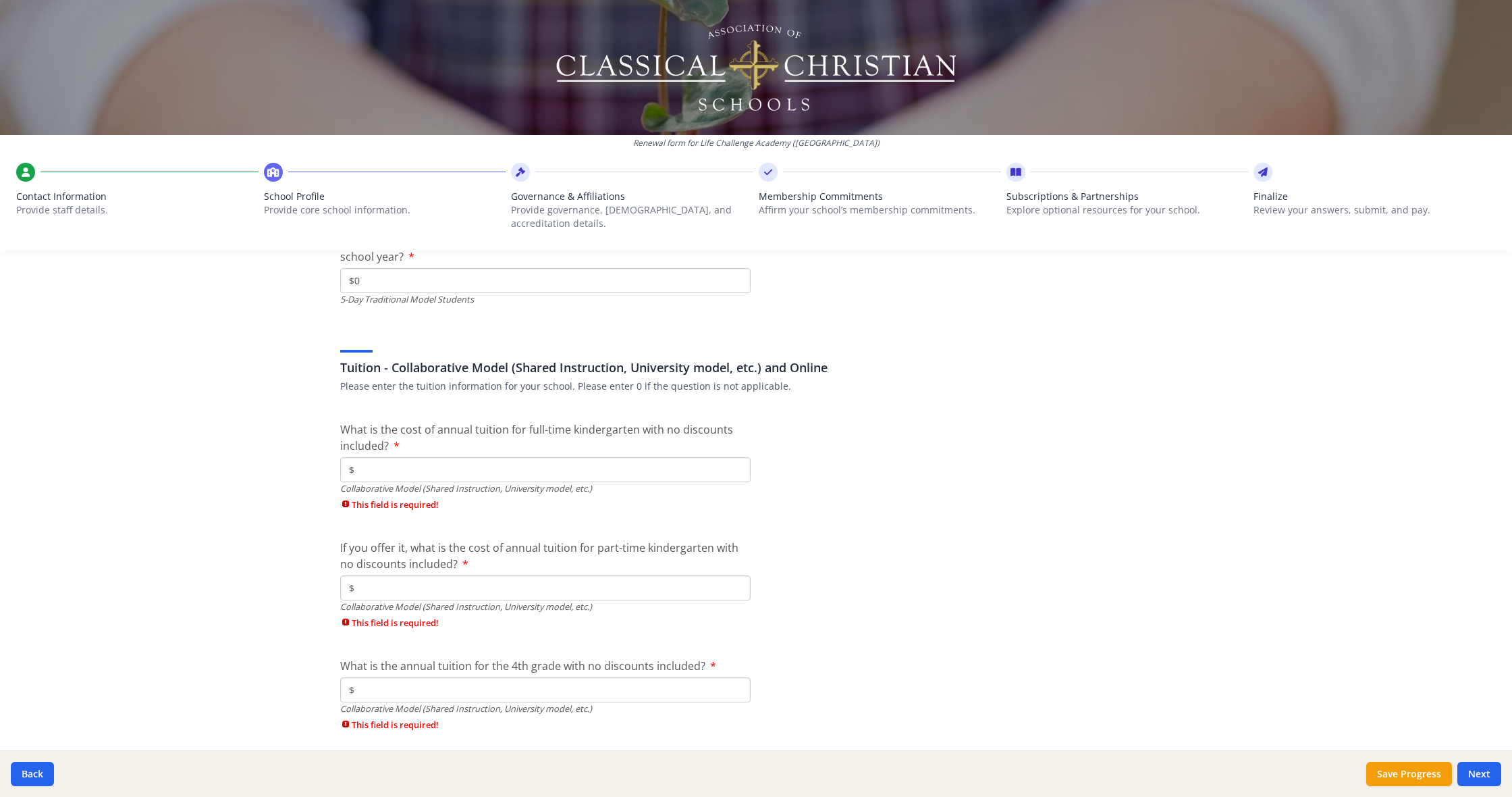
scroll to position [4082, 0]
click at [452, 458] on input "$" at bounding box center [545, 470] width 410 height 25
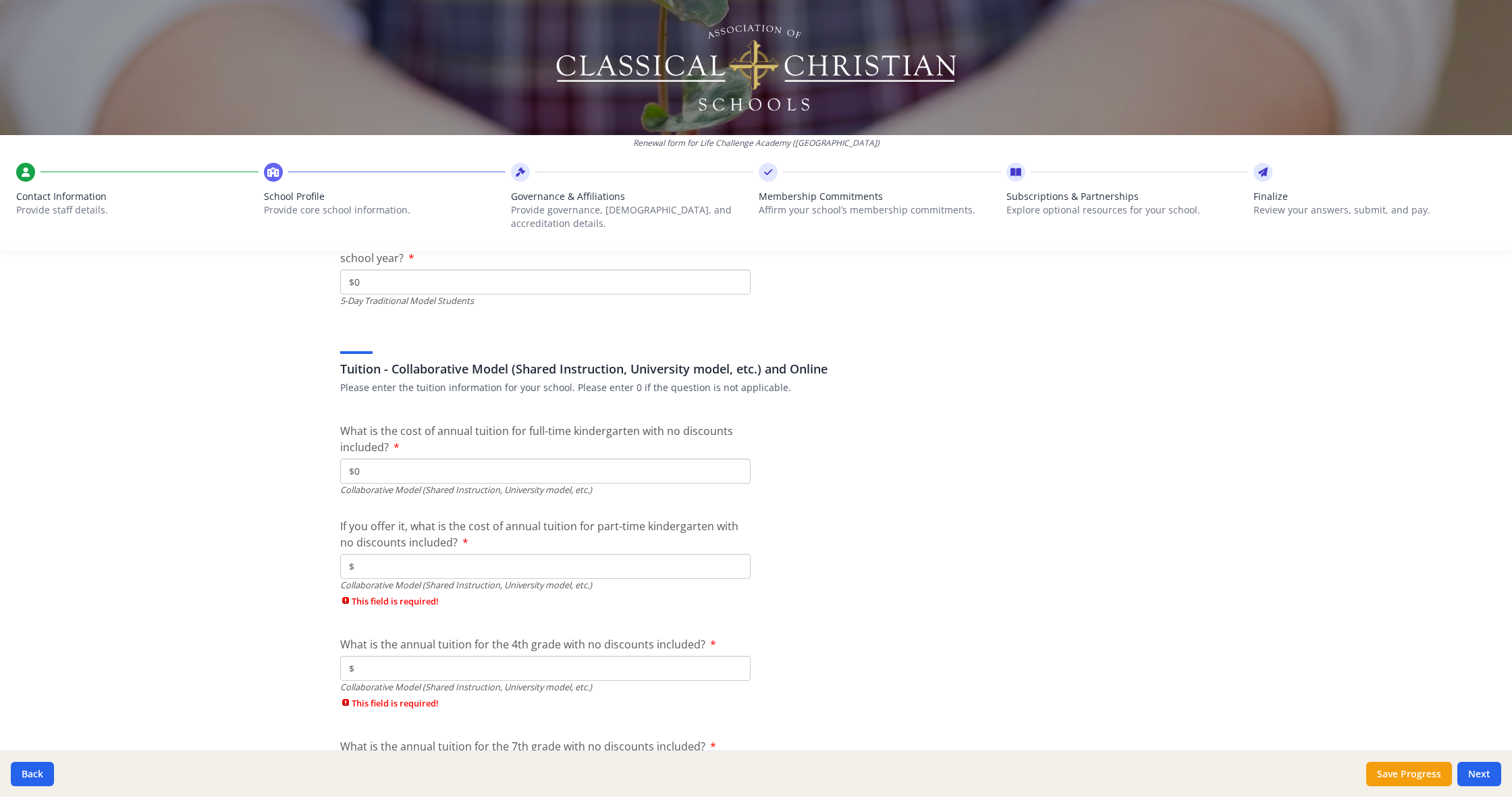
type input "$0"
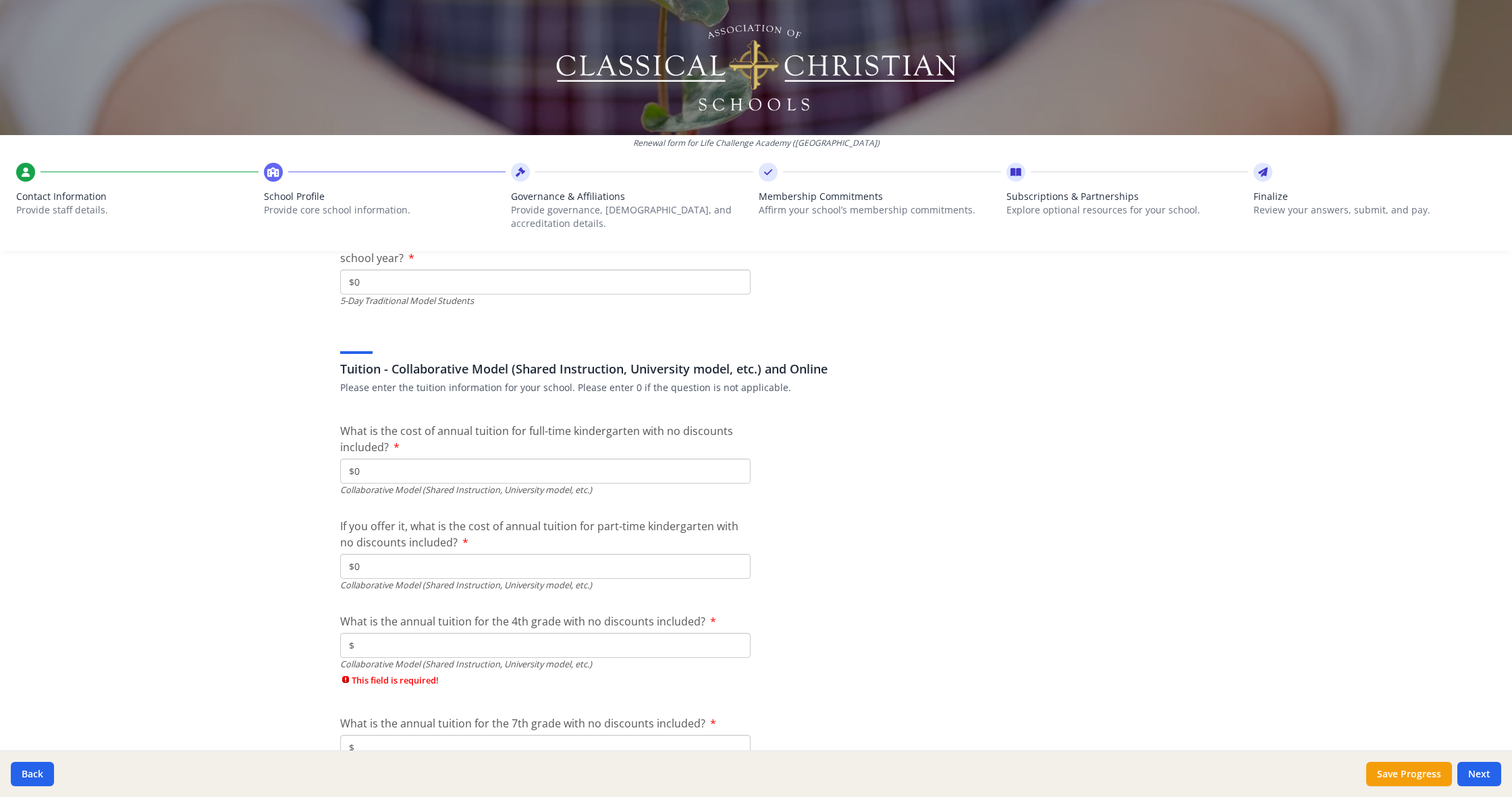
type input "$0"
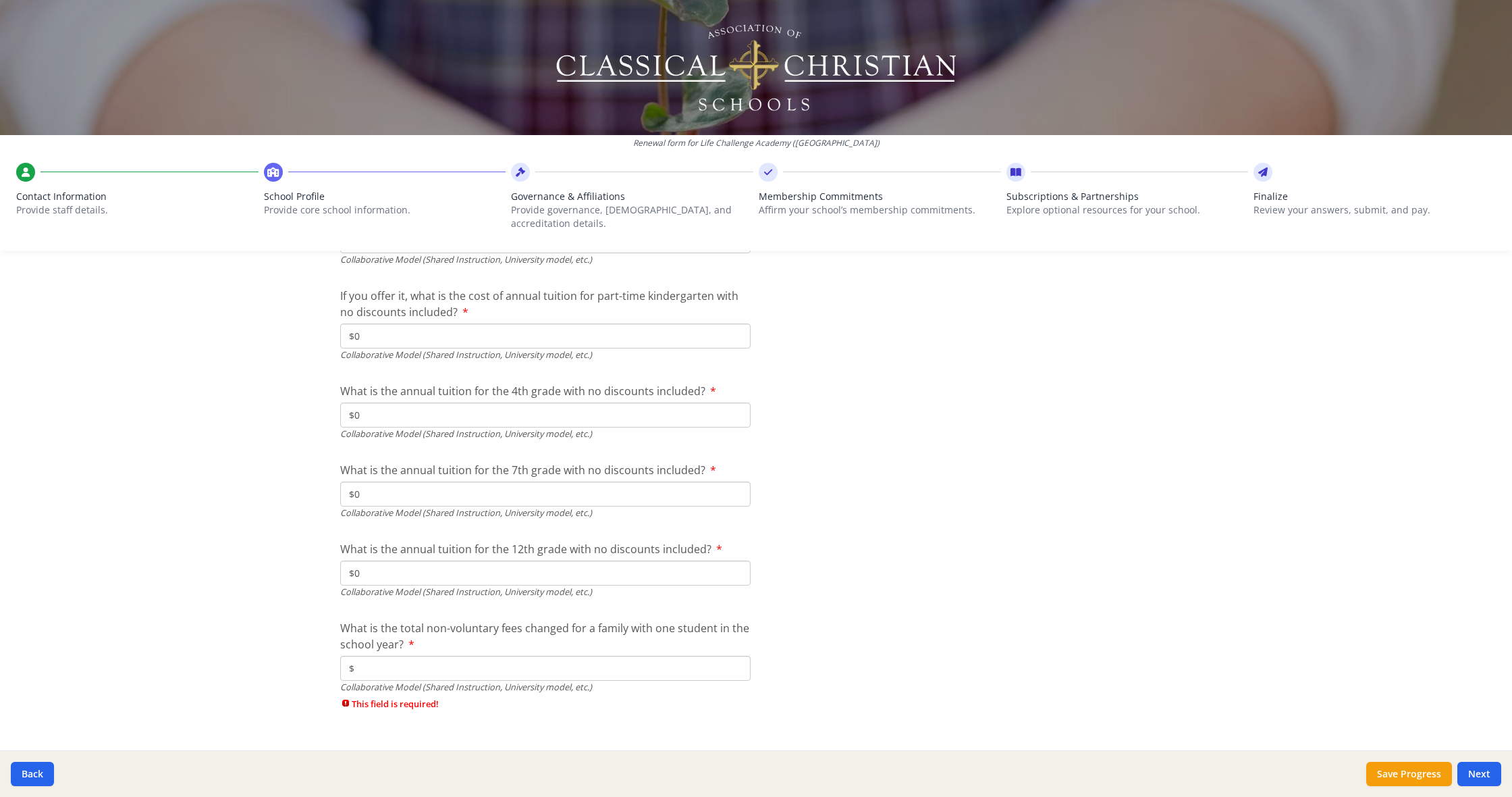
type input "$0"
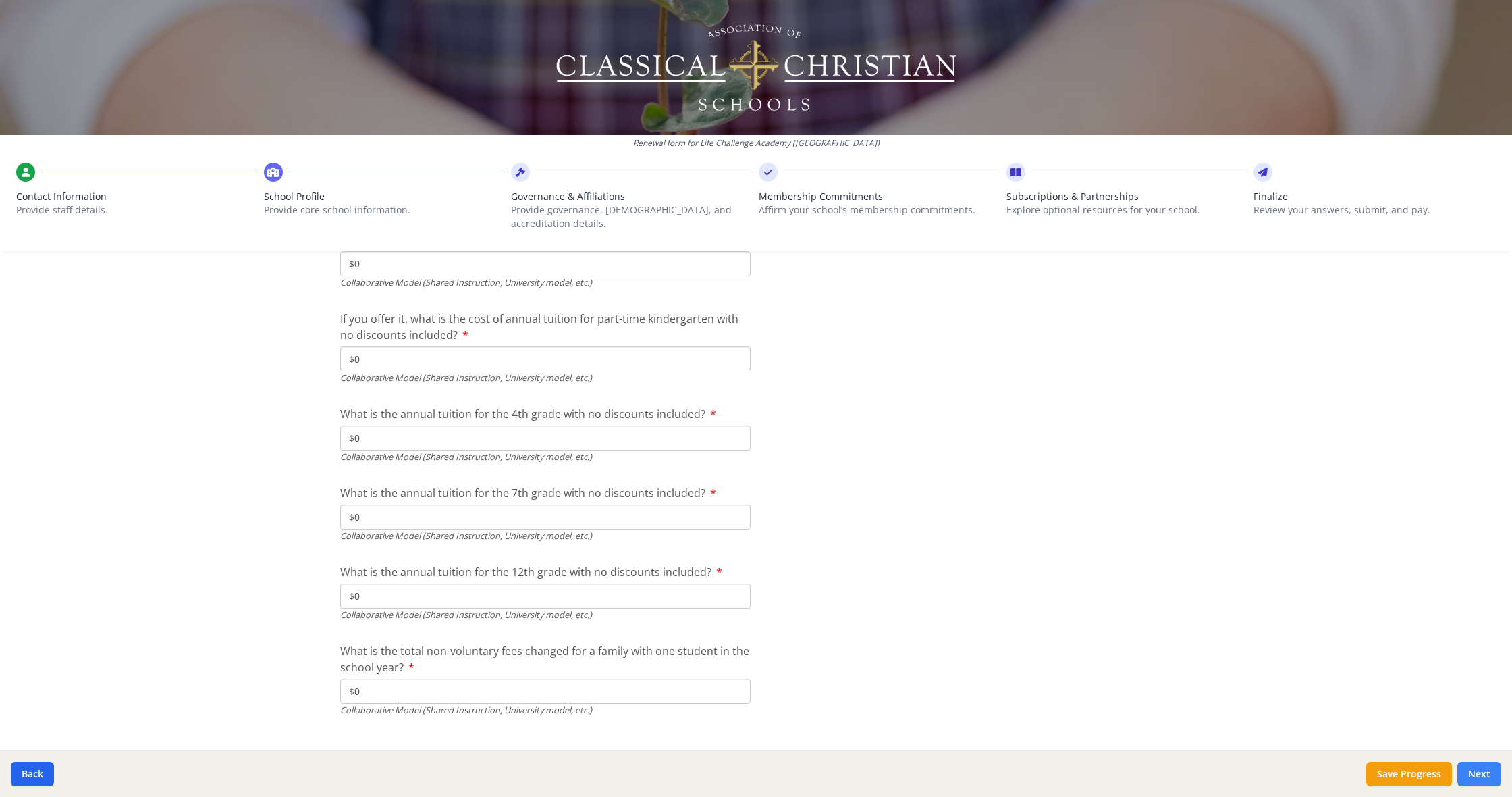
type input "$0"
click at [1481, 770] on button "Next" at bounding box center [1479, 774] width 44 height 24
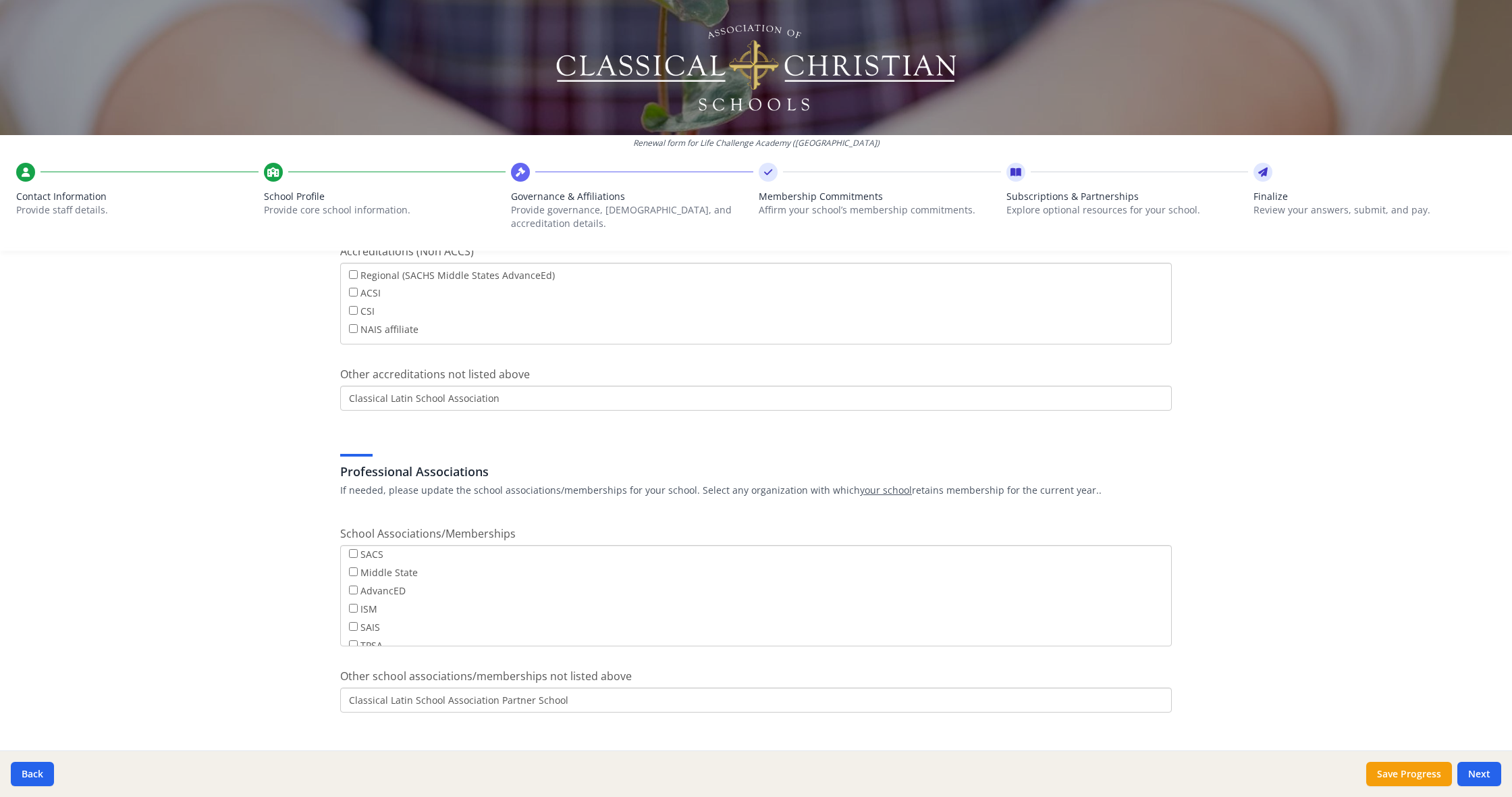
scroll to position [94, 0]
click at [1465, 773] on button "Next" at bounding box center [1479, 774] width 44 height 24
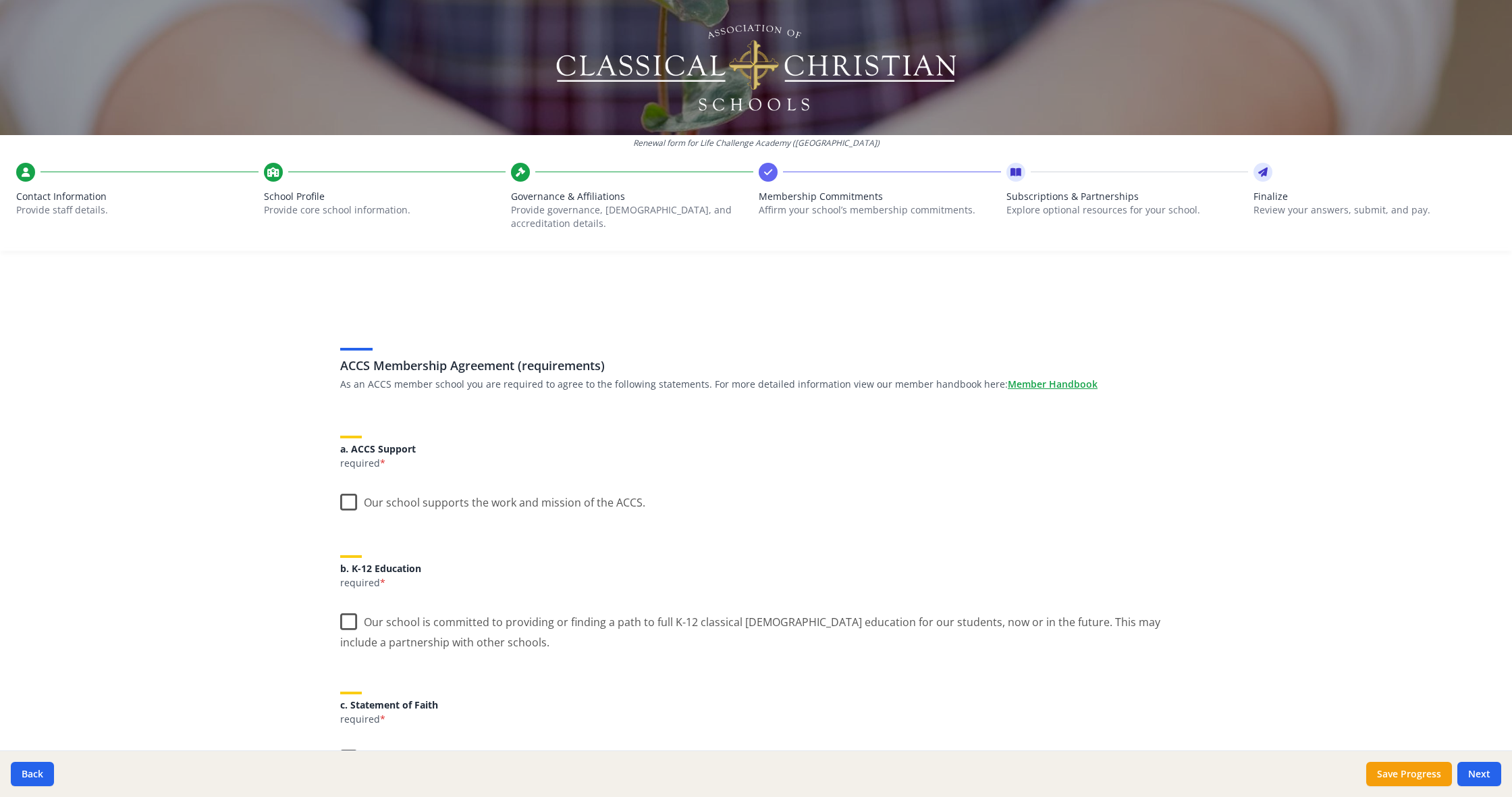
scroll to position [0, 0]
drag, startPoint x: 396, startPoint y: 466, endPoint x: 386, endPoint y: 469, distance: 10.4
click at [346, 488] on label "Our school supports the work and mission of the ACCS." at bounding box center [492, 499] width 305 height 29
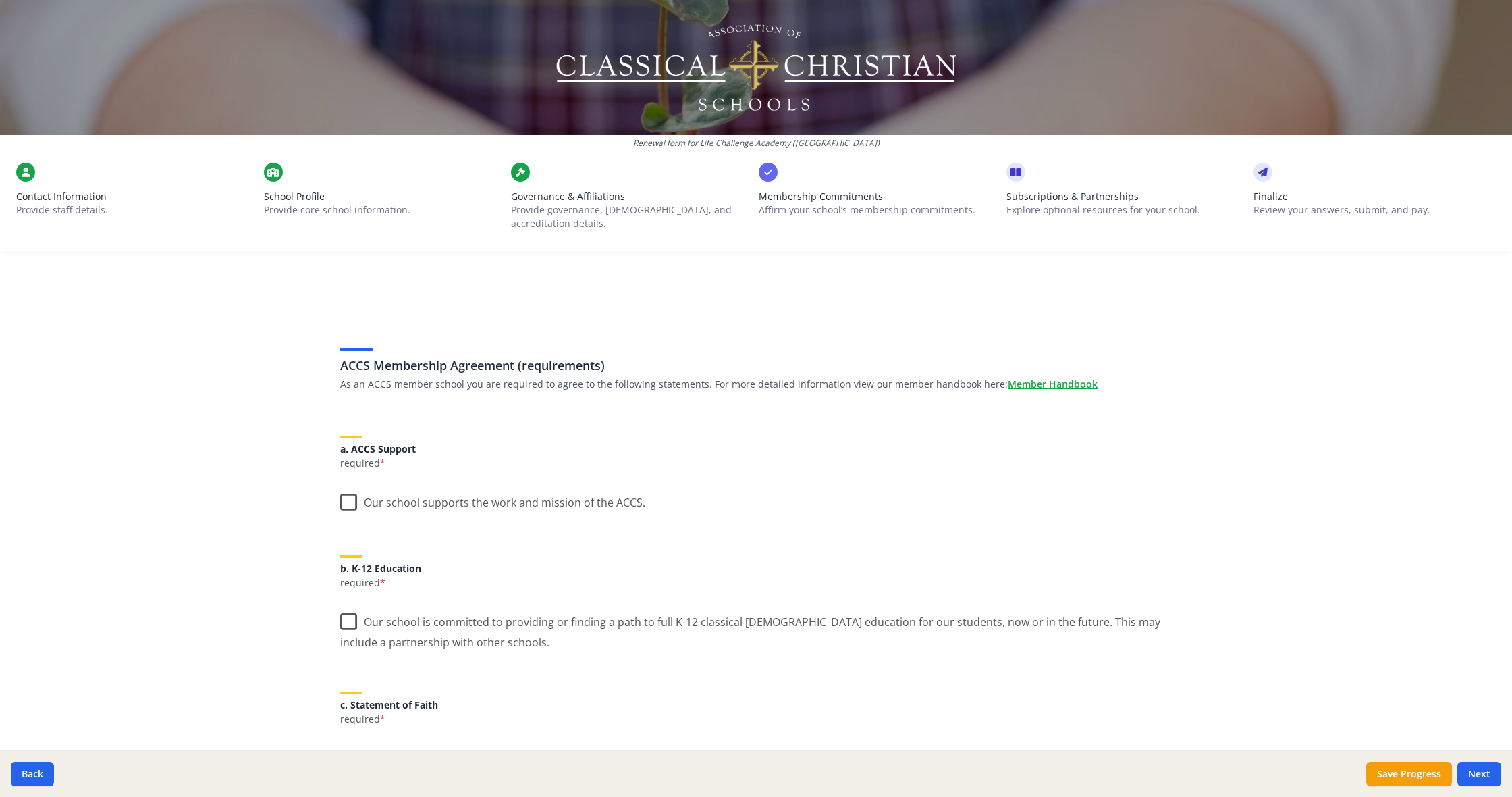
click at [0, 0] on input "Our school supports the work and mission of the ACCS." at bounding box center [0, 0] width 0 height 0
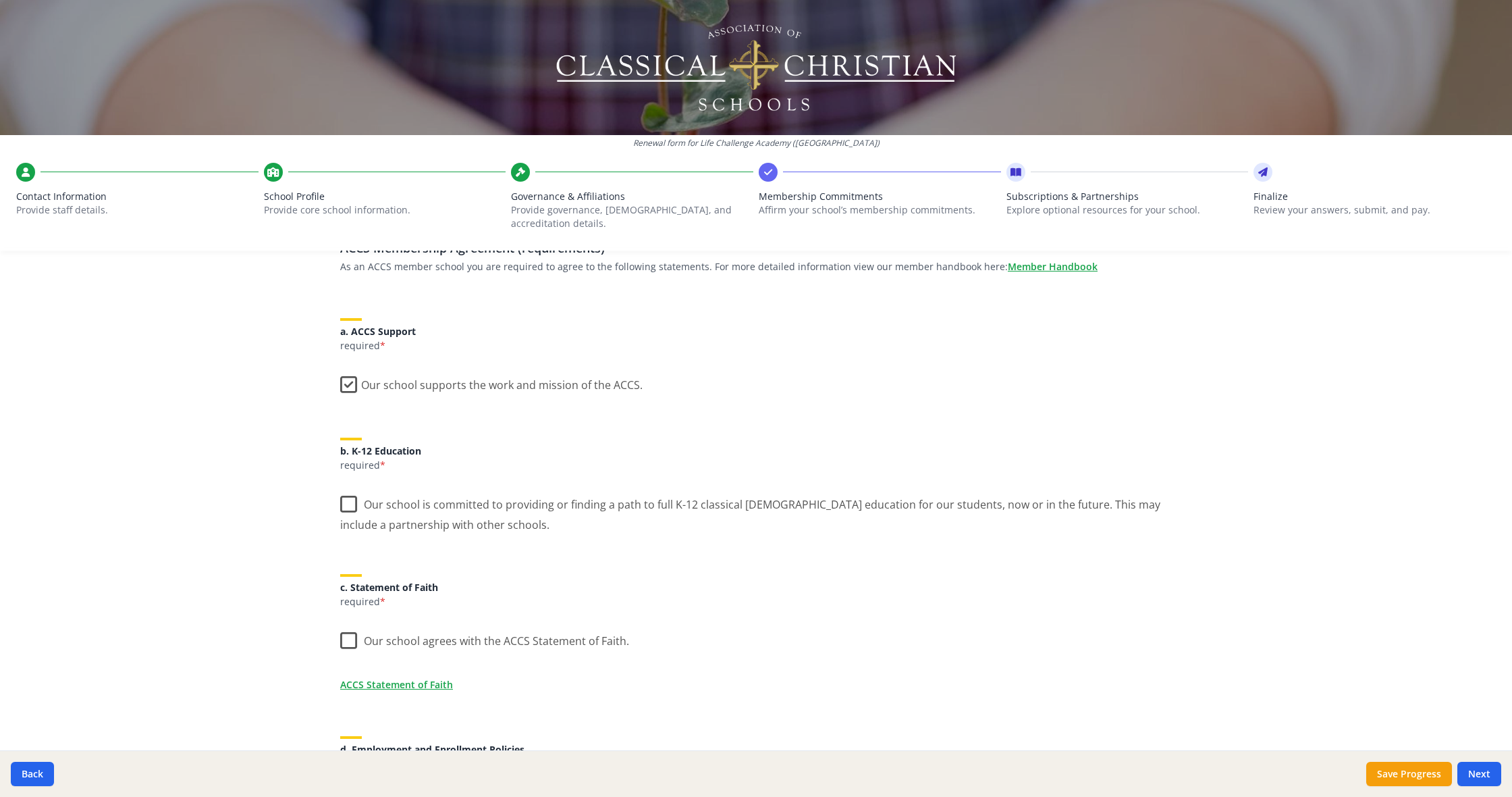
scroll to position [120, 0]
click at [484, 592] on p "required *" at bounding box center [756, 599] width 832 height 14
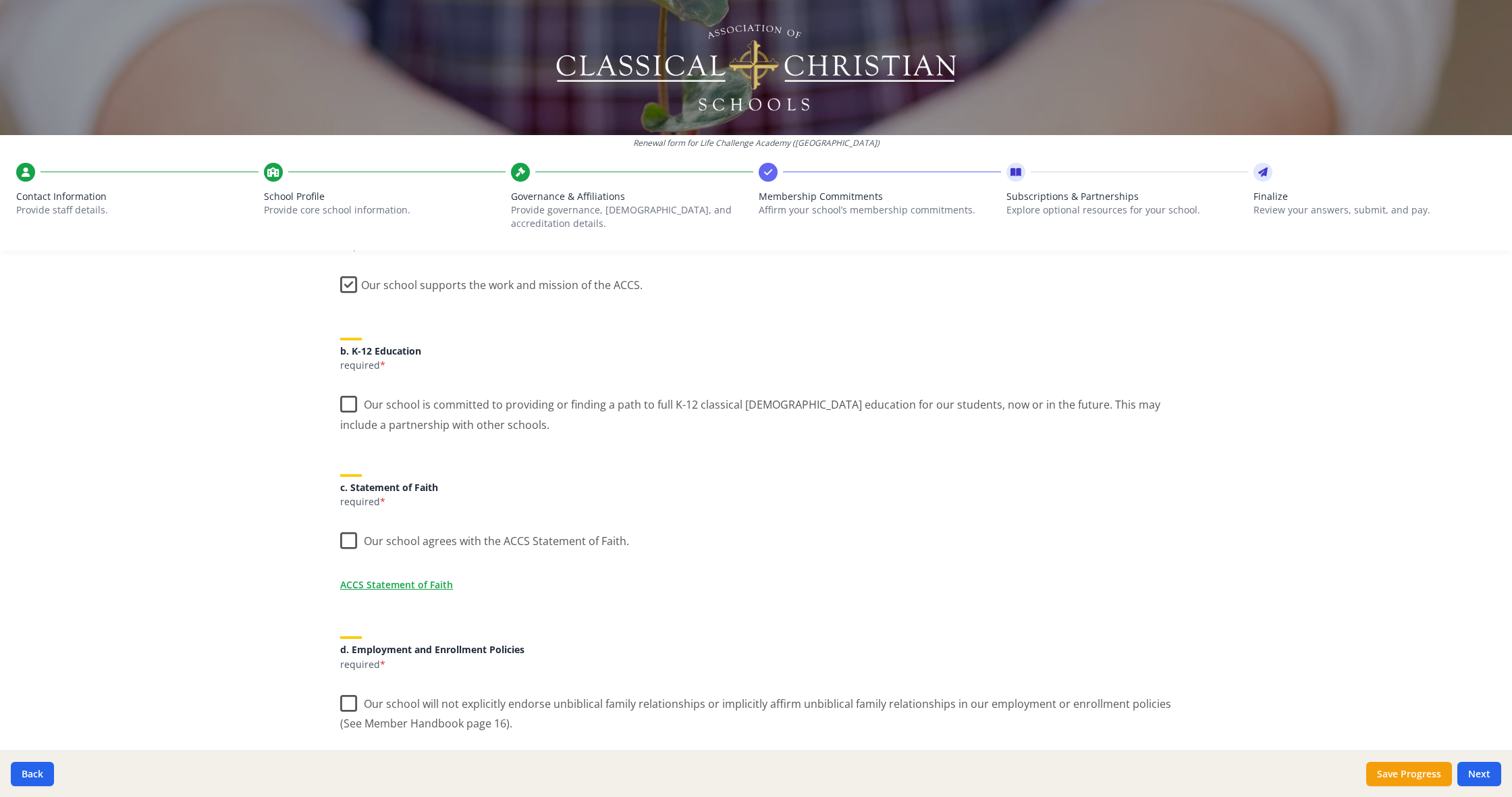
scroll to position [218, 0]
click at [351, 398] on label "Our school is committed to providing or finding a path to full K-12 classical […" at bounding box center [756, 408] width 832 height 45
click at [0, 0] on input "Our school is committed to providing or finding a path to full K-12 classical […" at bounding box center [0, 0] width 0 height 0
click at [349, 387] on label "Our school is committed to providing or finding a path to full K-12 classical […" at bounding box center [756, 408] width 832 height 45
click at [0, 0] on input "Our school is committed to providing or finding a path to full K-12 classical […" at bounding box center [0, 0] width 0 height 0
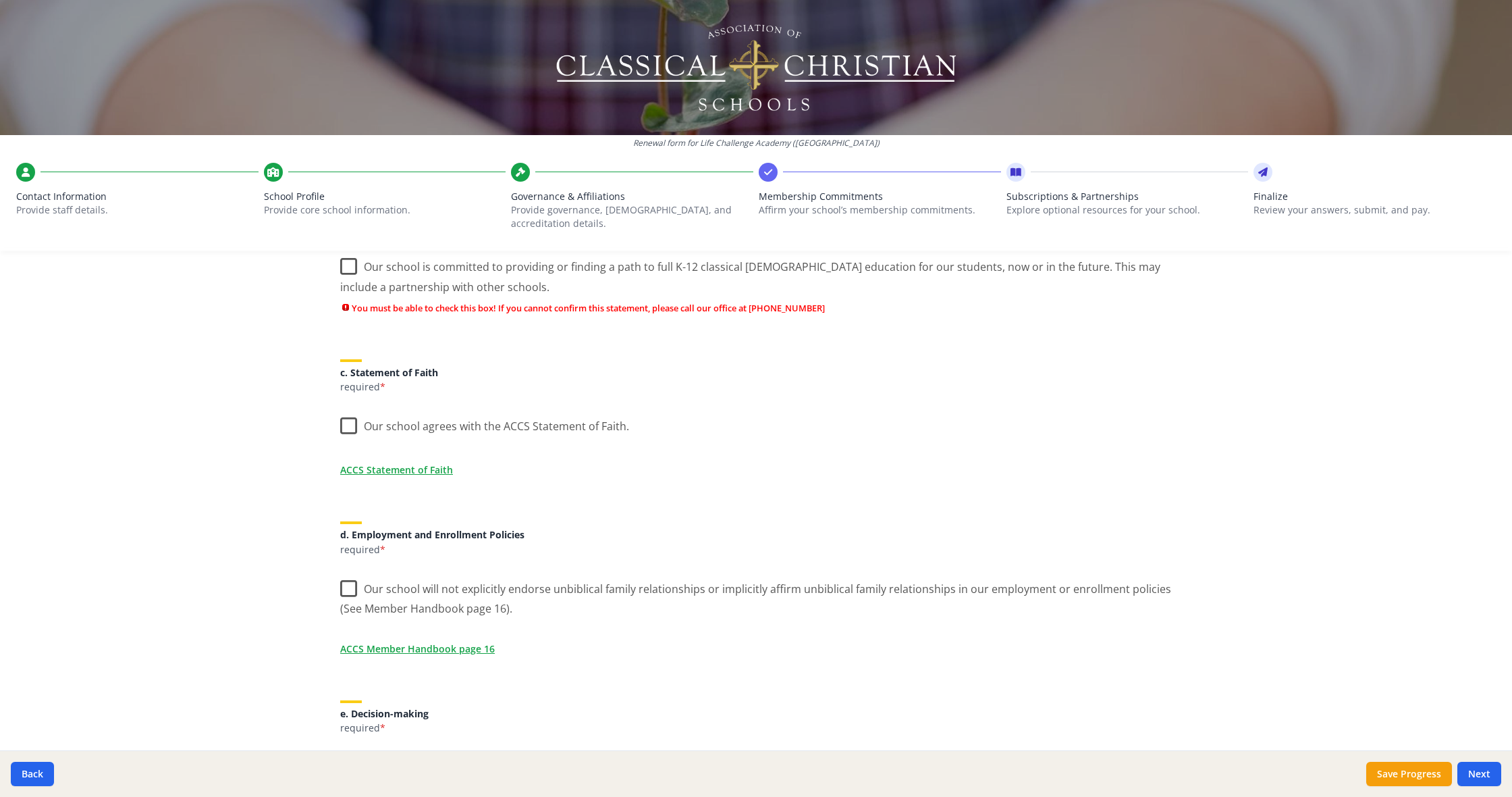
scroll to position [356, 0]
